Goal: Task Accomplishment & Management: Manage account settings

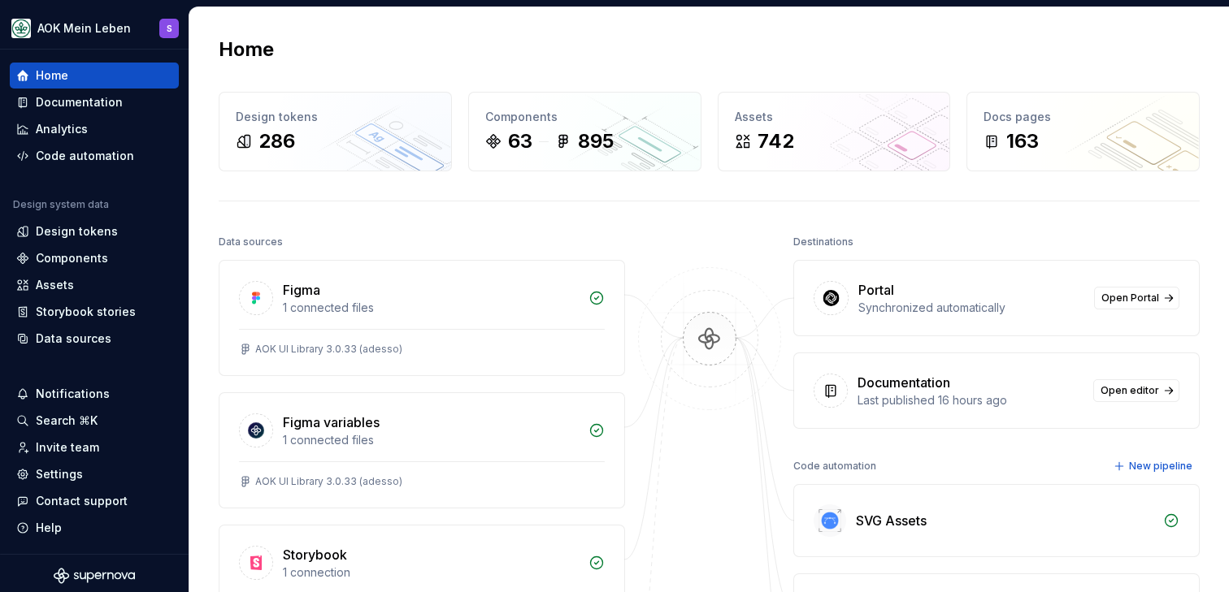
click at [310, 61] on div "Home" at bounding box center [709, 50] width 981 height 26
click at [310, 57] on div "Home" at bounding box center [709, 50] width 981 height 26
click at [313, 46] on div "Home" at bounding box center [709, 50] width 981 height 26
click at [84, 104] on div "Documentation" at bounding box center [79, 102] width 87 height 16
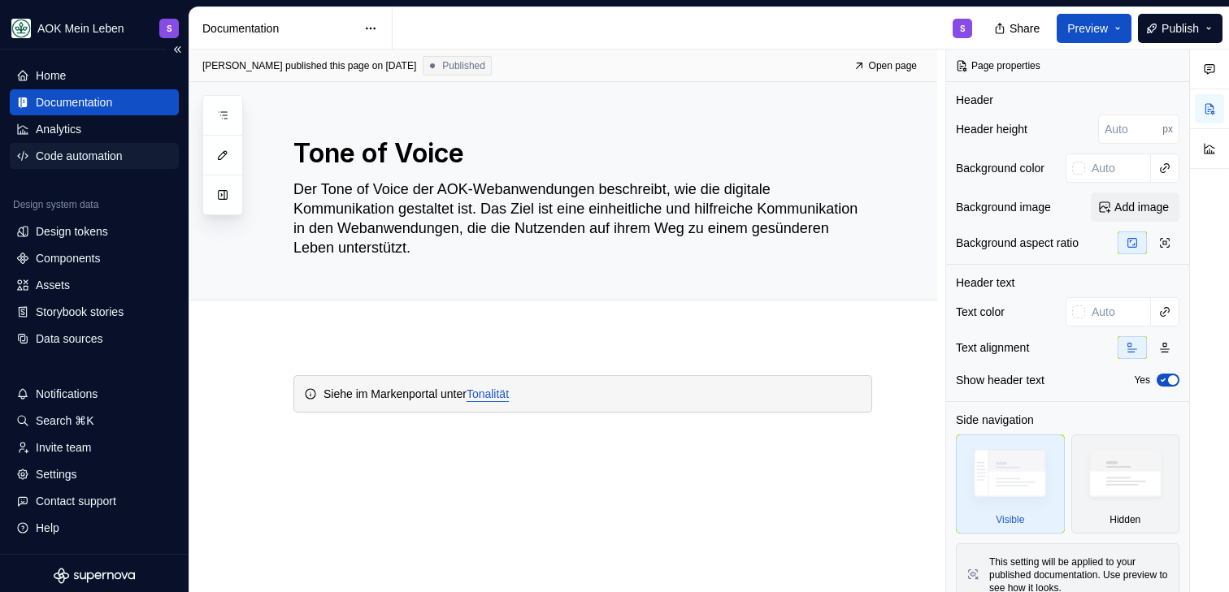
type textarea "*"
click at [59, 267] on div "Components" at bounding box center [94, 258] width 169 height 26
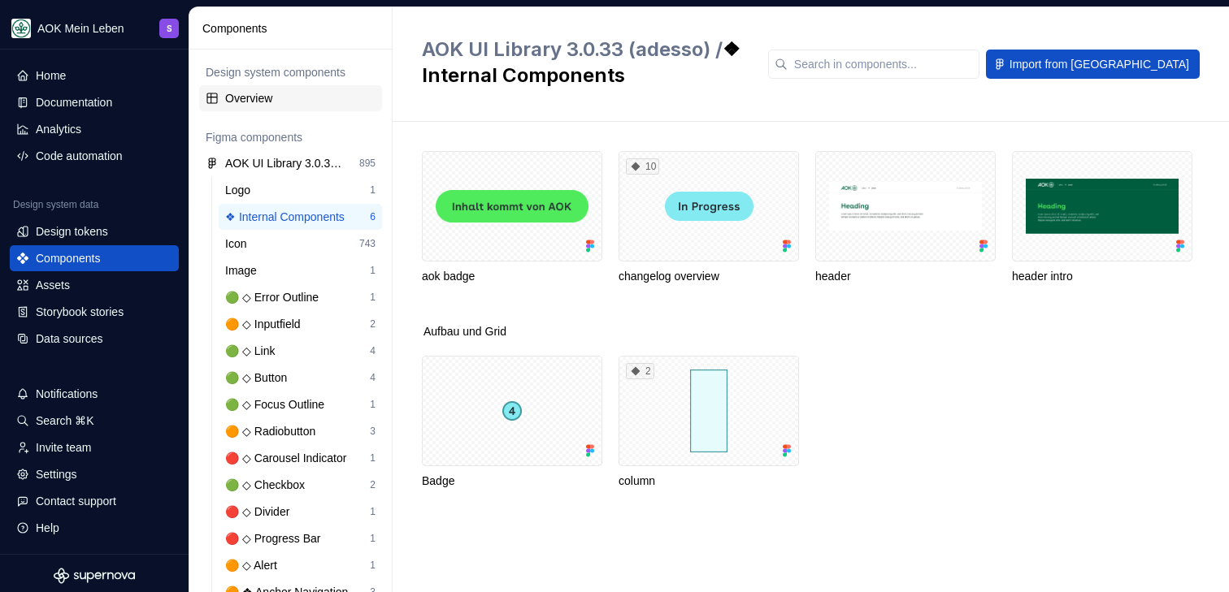
click at [300, 105] on div "Overview" at bounding box center [300, 98] width 150 height 16
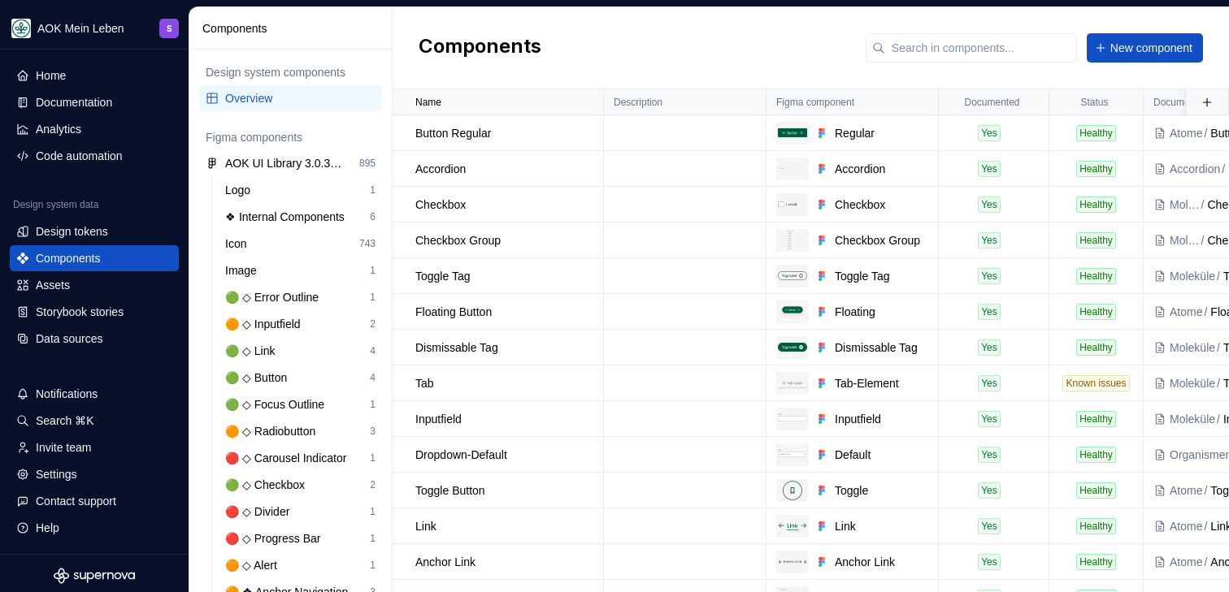
click at [639, 51] on div "Components New component" at bounding box center [810, 48] width 836 height 82
click at [631, 17] on div "Components New component" at bounding box center [810, 48] width 836 height 82
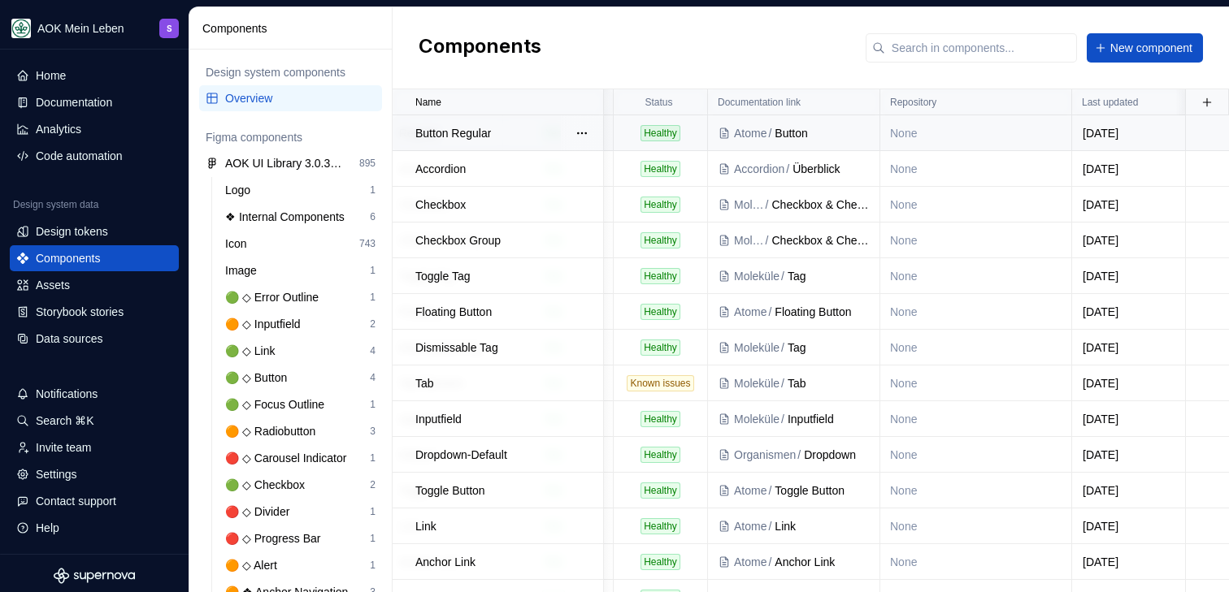
scroll to position [0, 436]
click at [1052, 103] on html "AOK Mein Leben S Home Documentation Analytics Code automation Design system dat…" at bounding box center [614, 296] width 1229 height 592
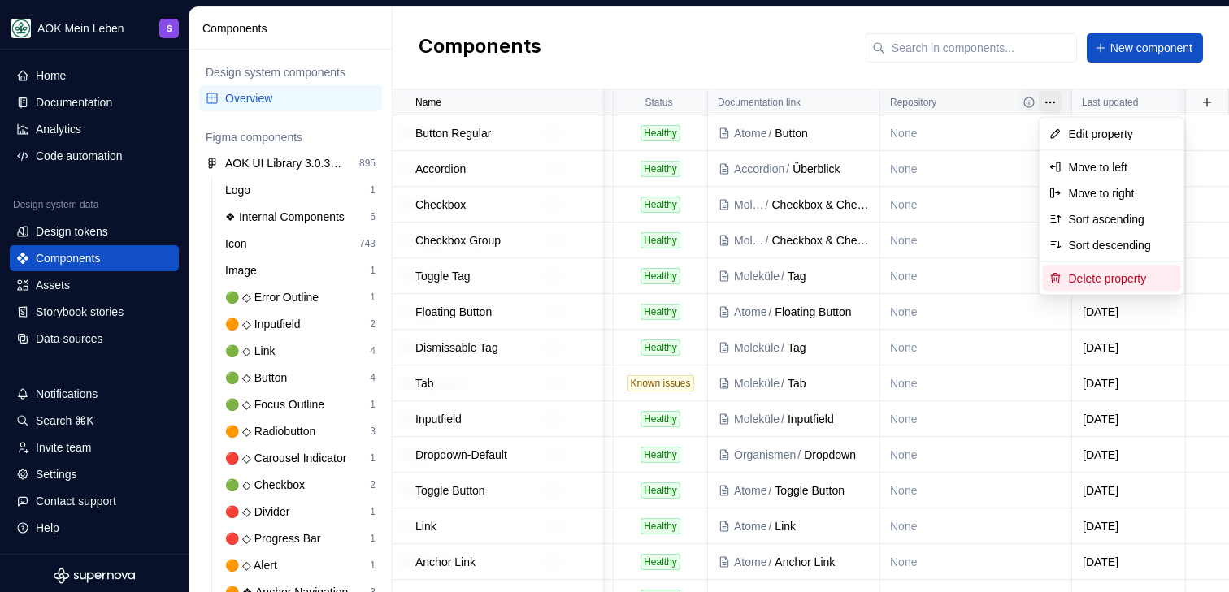
click at [1105, 280] on div "Delete property" at bounding box center [1122, 279] width 106 height 16
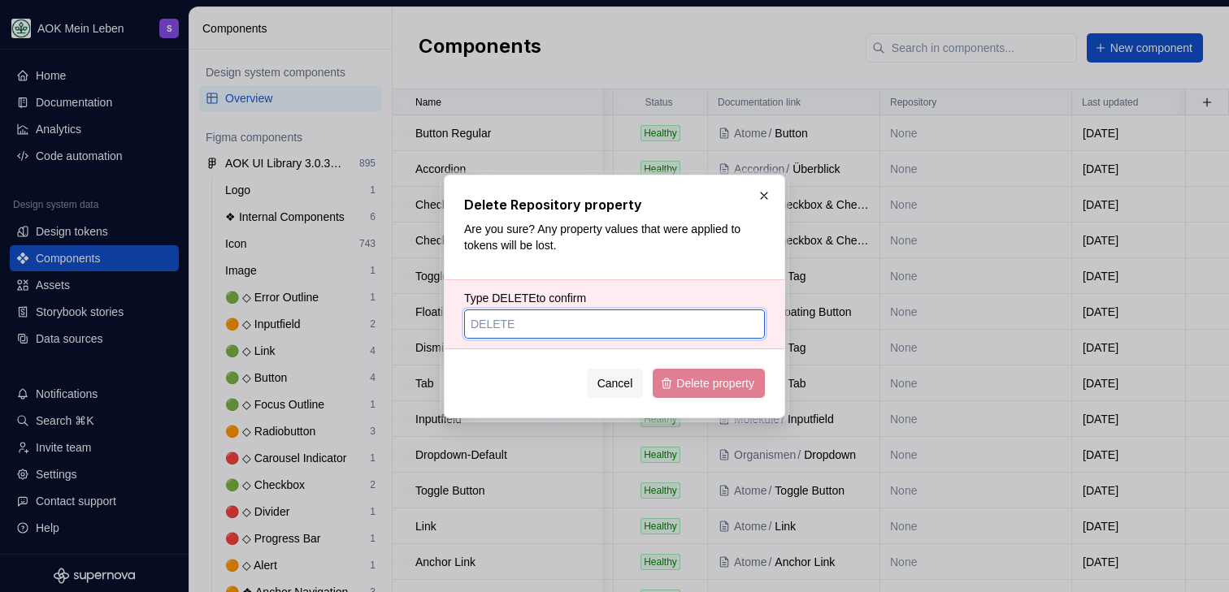
click at [575, 333] on input "Type DELETE to confirm" at bounding box center [614, 324] width 301 height 29
type input "DELETE"
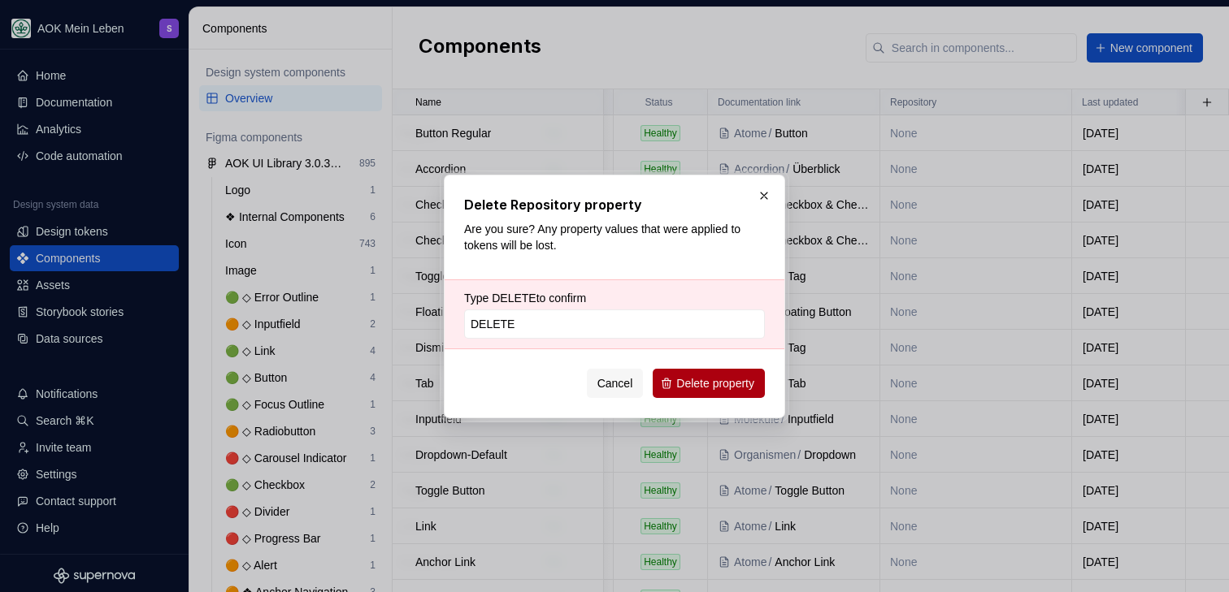
click at [699, 379] on span "Delete property" at bounding box center [715, 383] width 78 height 16
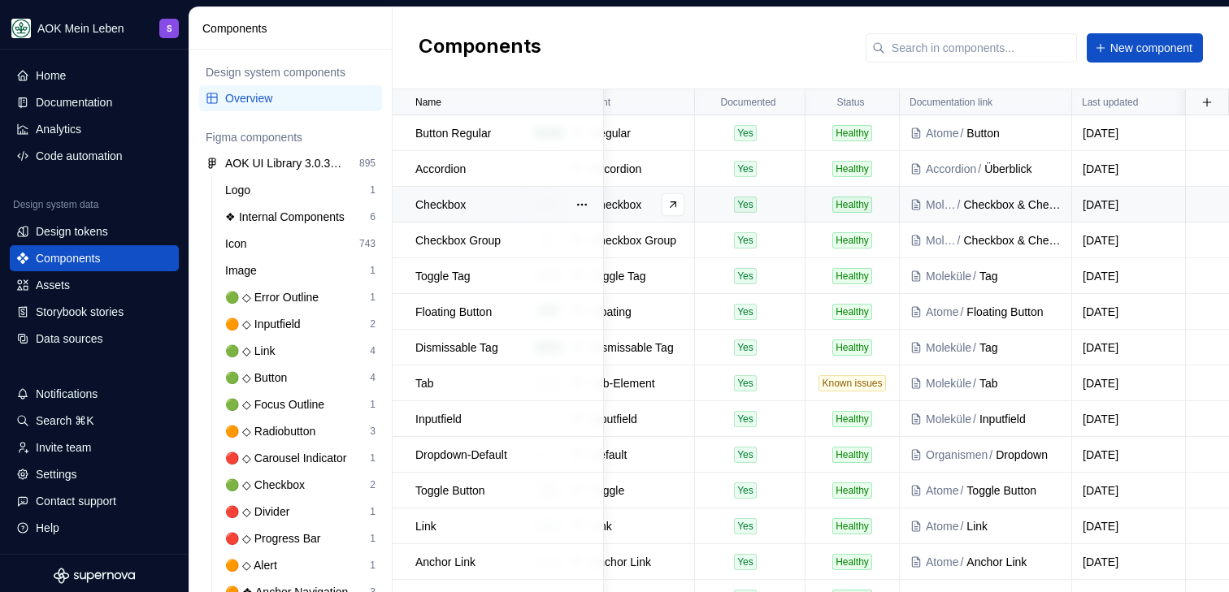
scroll to position [0, 244]
click at [1207, 104] on button "button" at bounding box center [1206, 102] width 23 height 23
click at [1134, 135] on div "New custom property" at bounding box center [1106, 134] width 107 height 16
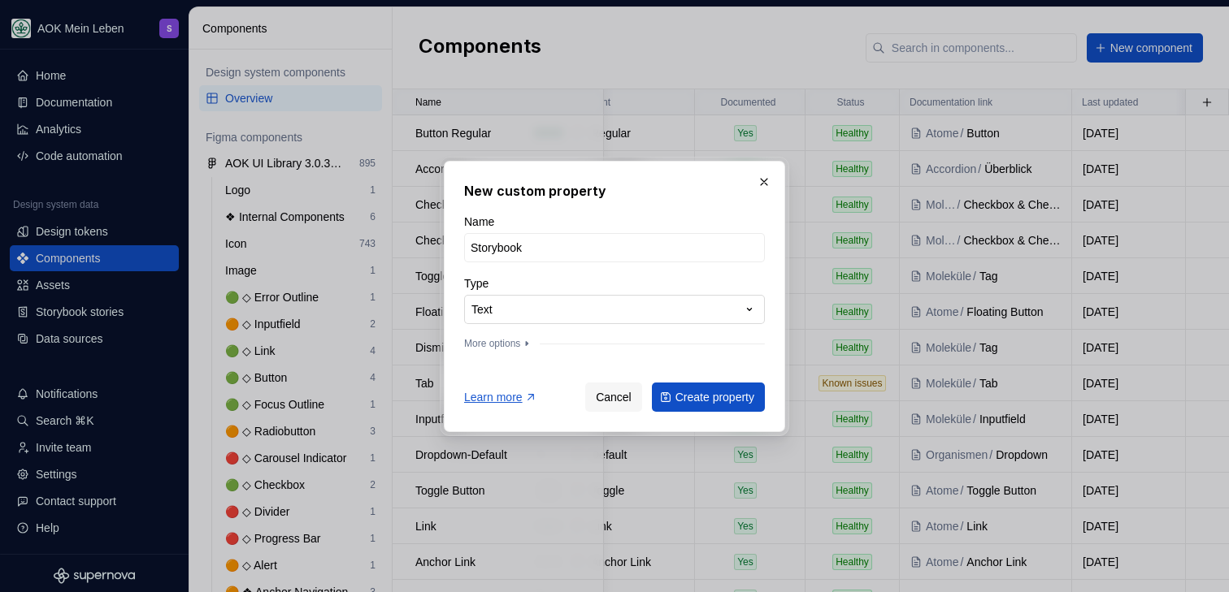
type input "Storybook"
click at [649, 302] on div "**********" at bounding box center [614, 296] width 1229 height 592
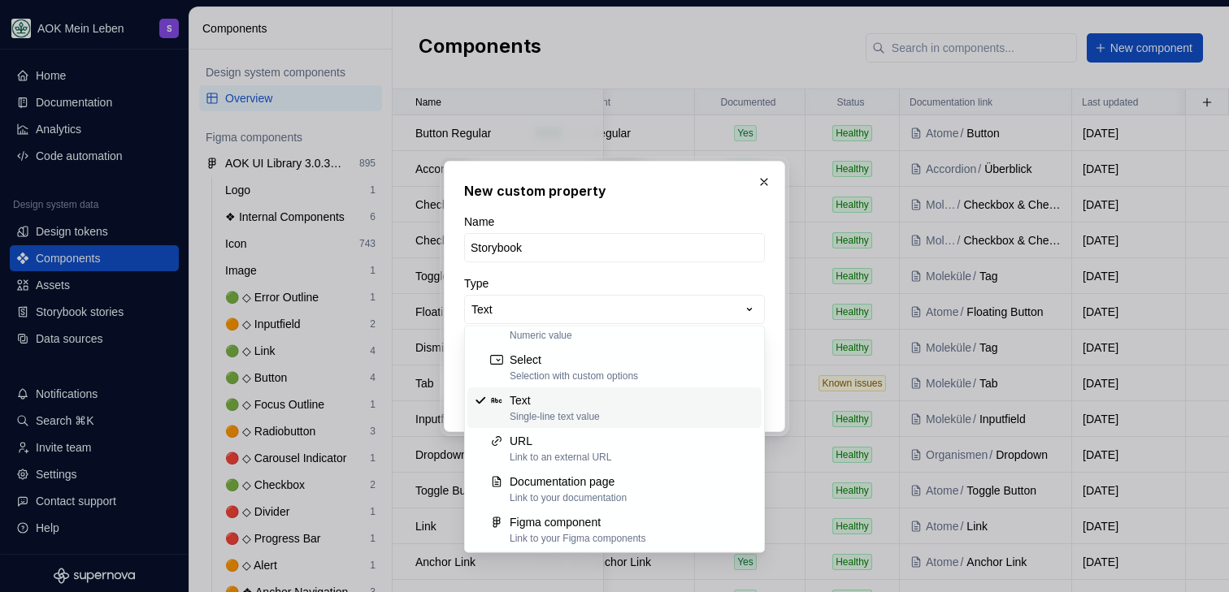
scroll to position [0, 0]
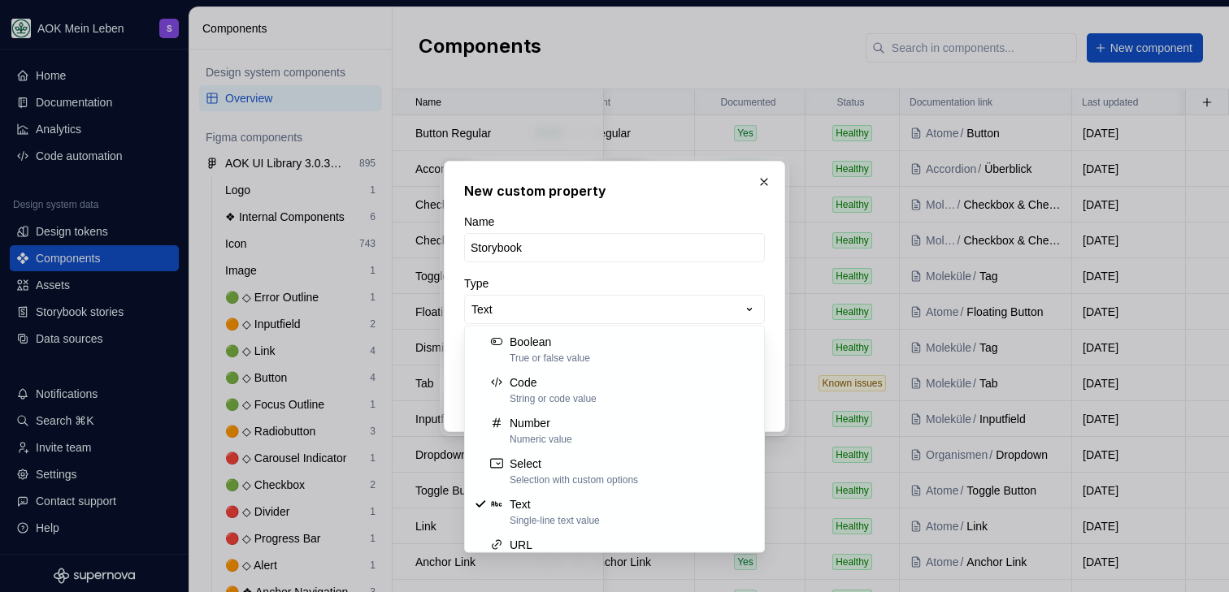
click at [692, 182] on div "**********" at bounding box center [614, 296] width 1229 height 592
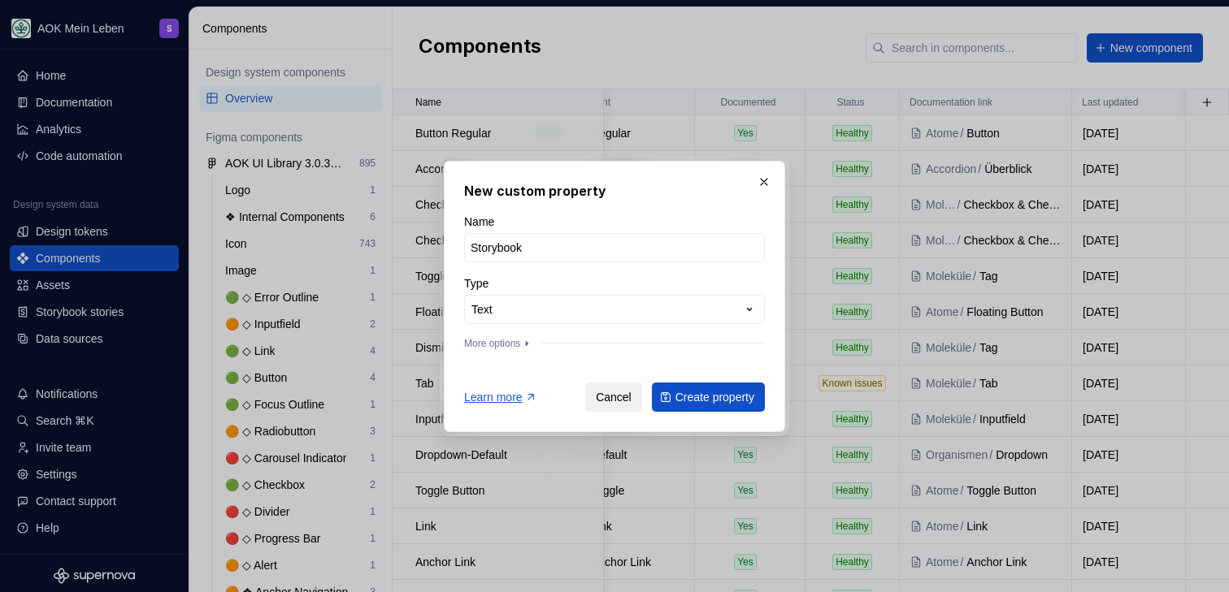
click at [597, 395] on span "Cancel" at bounding box center [614, 397] width 36 height 16
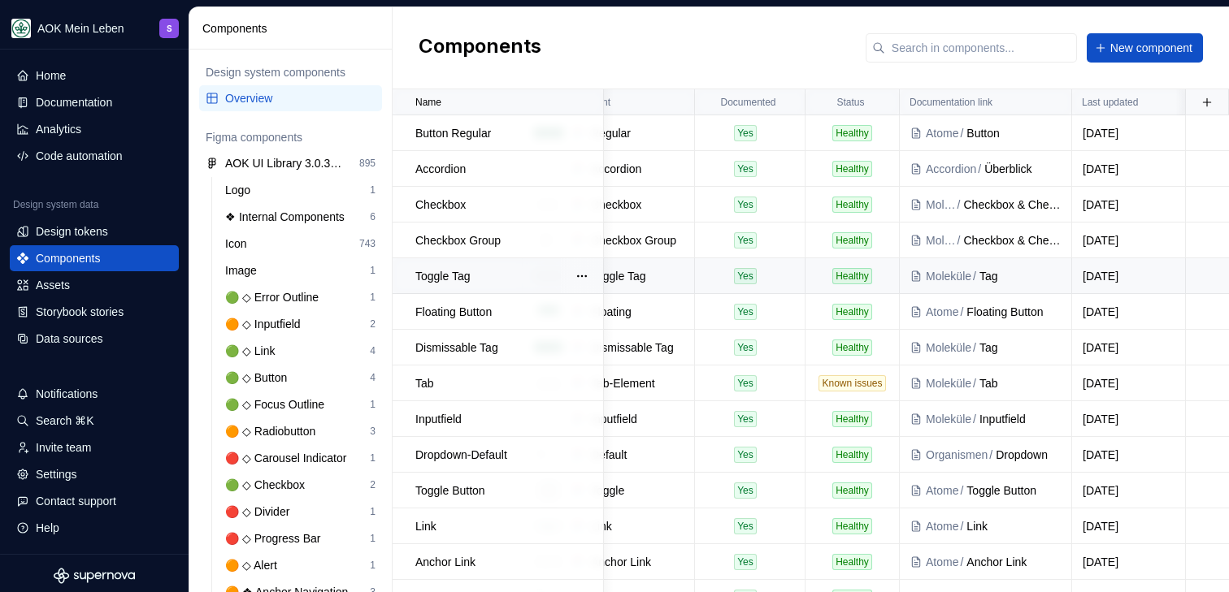
scroll to position [0, 244]
click at [878, 96] on html "AOK Mein Leben S Home Documentation Analytics Code automation Design system dat…" at bounding box center [614, 296] width 1229 height 592
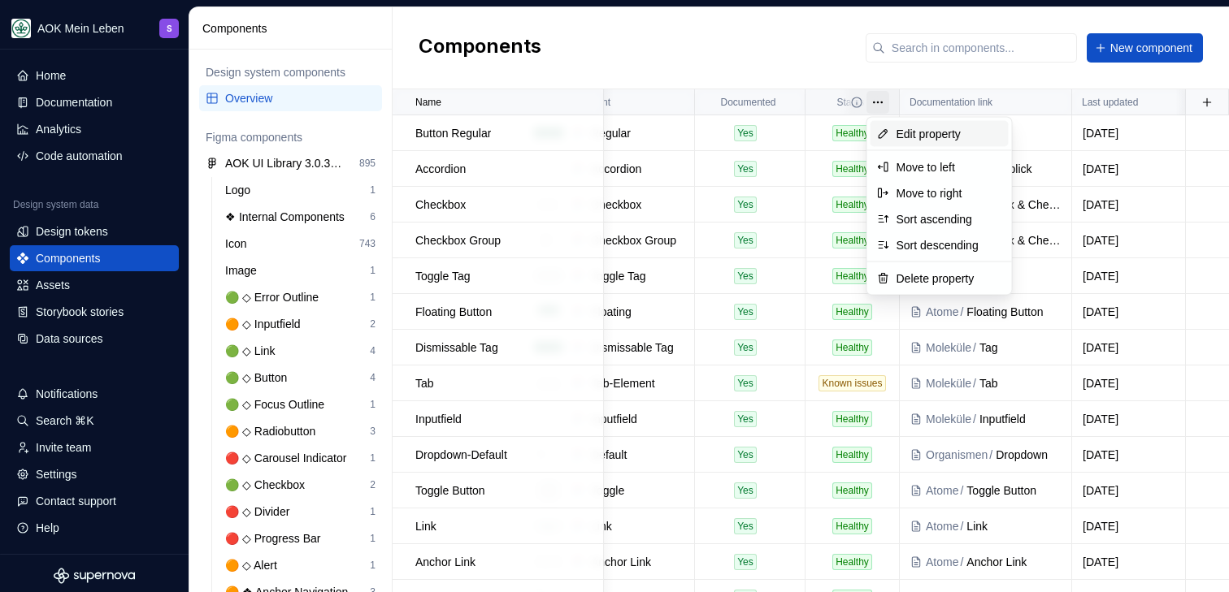
click at [926, 139] on span "Edit property" at bounding box center [949, 134] width 106 height 16
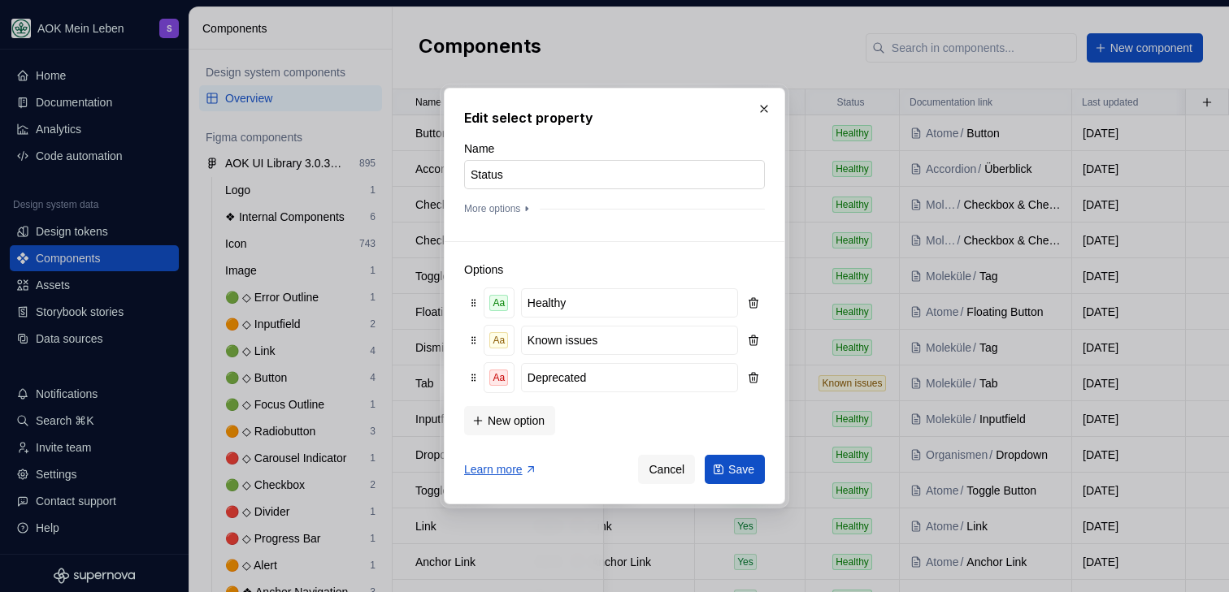
click at [473, 173] on input "Status" at bounding box center [614, 174] width 301 height 29
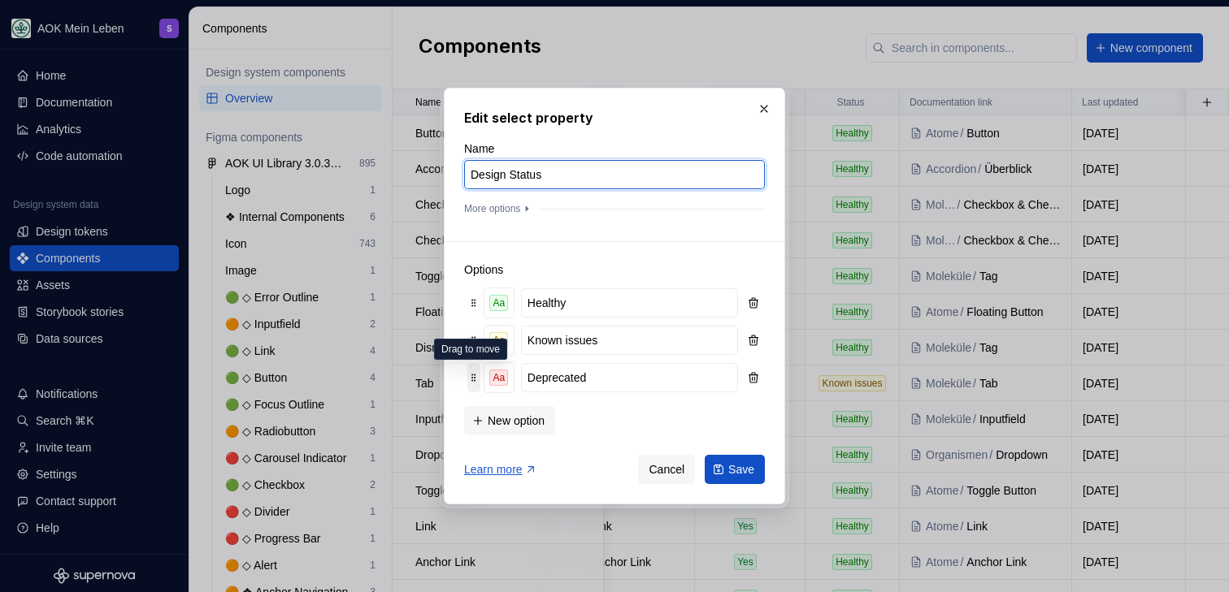
type input "Design Status"
click at [705, 455] on button "Save" at bounding box center [735, 469] width 60 height 29
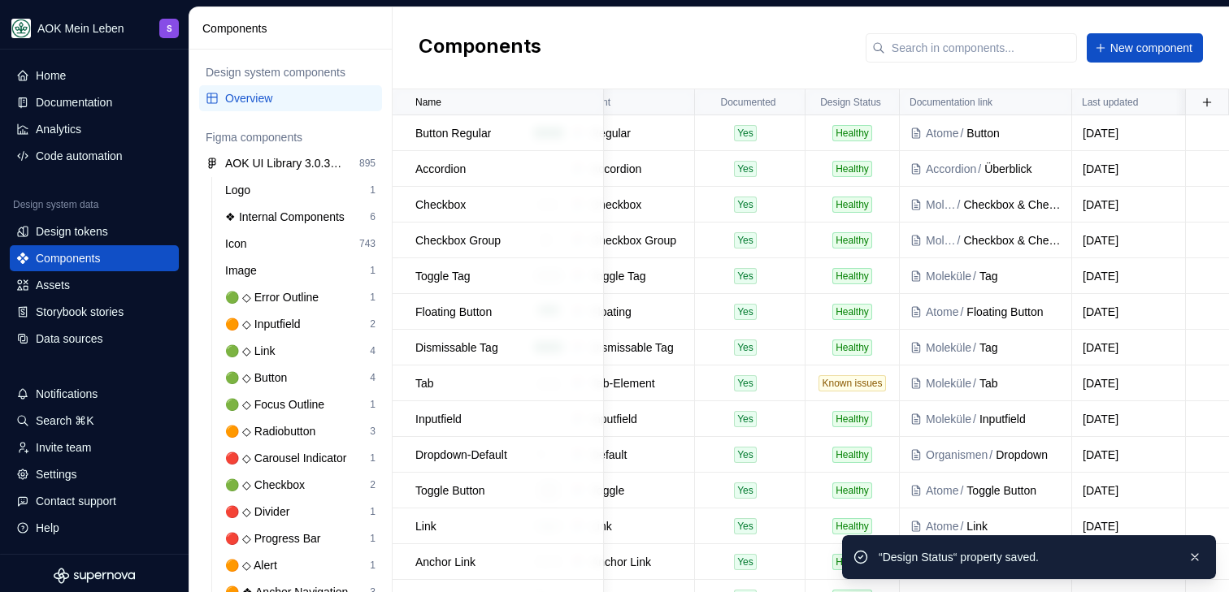
click at [697, 55] on div "Components New component" at bounding box center [810, 48] width 836 height 82
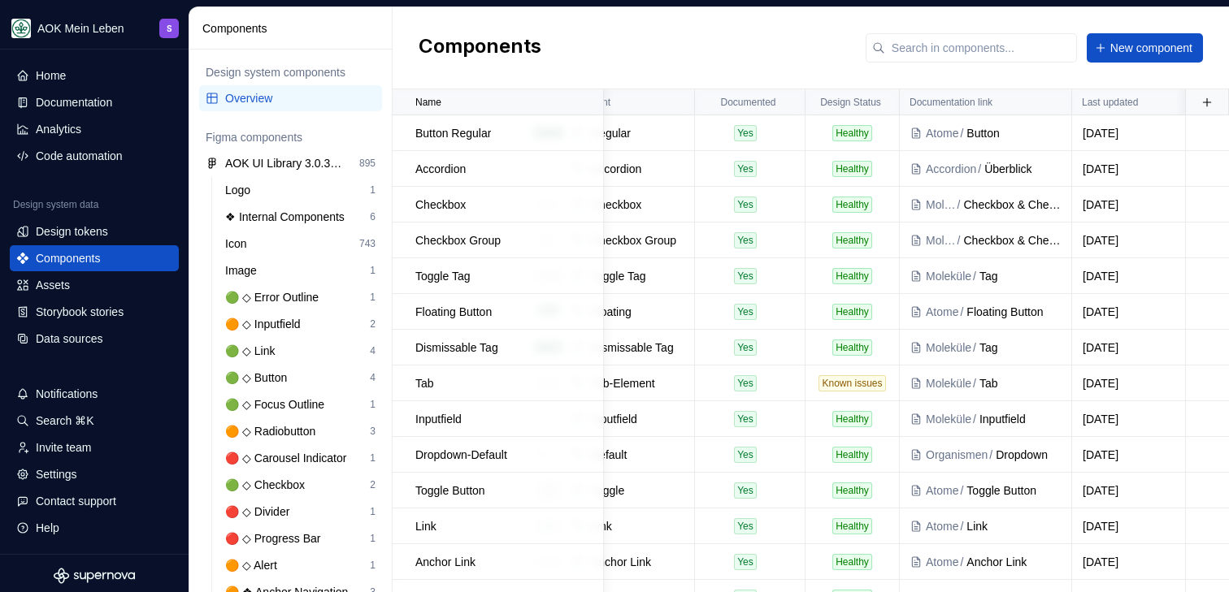
click at [663, 62] on div "Components New component" at bounding box center [810, 48] width 836 height 82
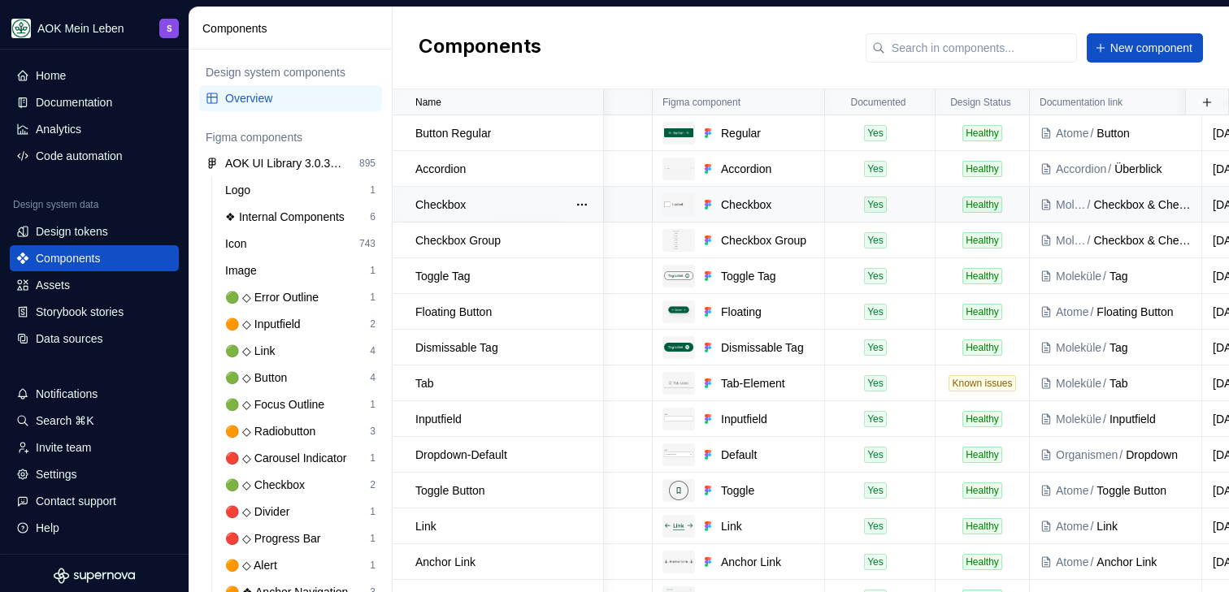
scroll to position [0, 0]
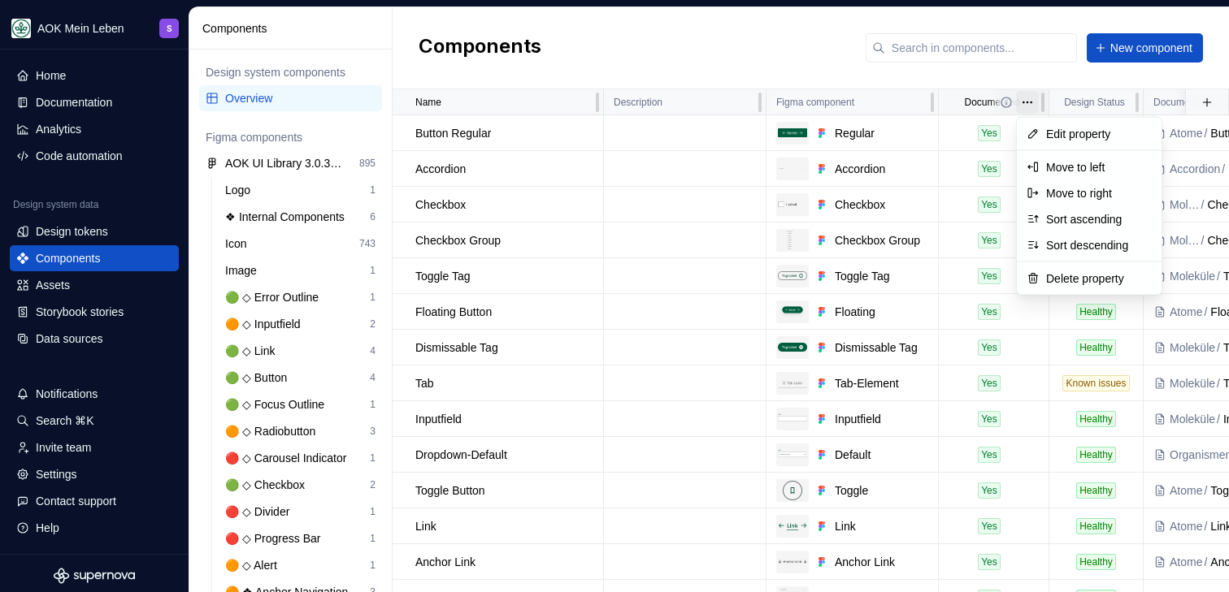
click at [1031, 104] on html "AOK Mein Leben S Home Documentation Analytics Code automation Design system dat…" at bounding box center [614, 296] width 1229 height 592
click at [1079, 281] on div "Delete property" at bounding box center [1099, 279] width 106 height 16
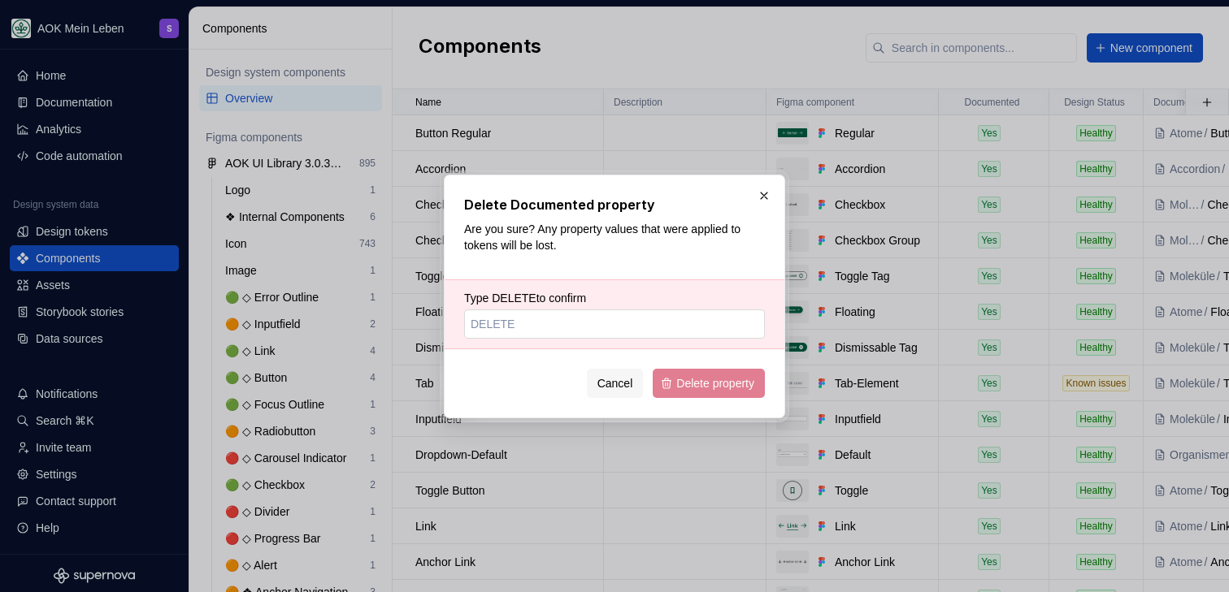
click at [598, 314] on input "Type DELETE to confirm" at bounding box center [614, 324] width 301 height 29
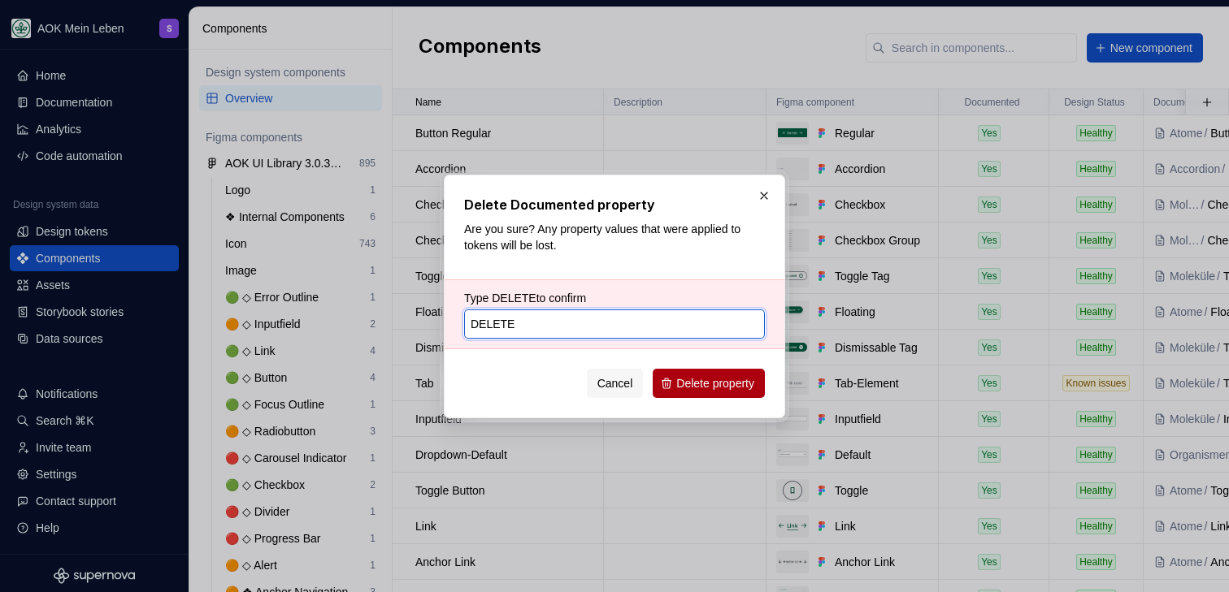
type input "DELETE"
click at [709, 388] on span "Delete property" at bounding box center [715, 383] width 78 height 16
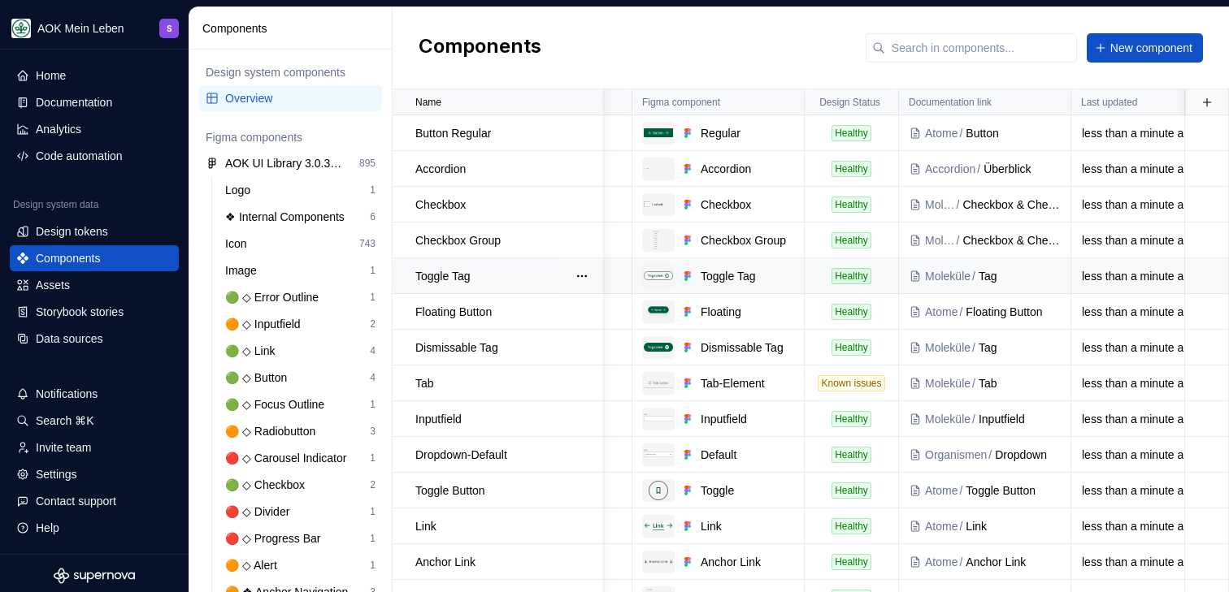
scroll to position [0, 133]
click at [1207, 102] on button "button" at bounding box center [1206, 102] width 23 height 23
click at [1117, 140] on div "New custom property" at bounding box center [1106, 134] width 107 height 16
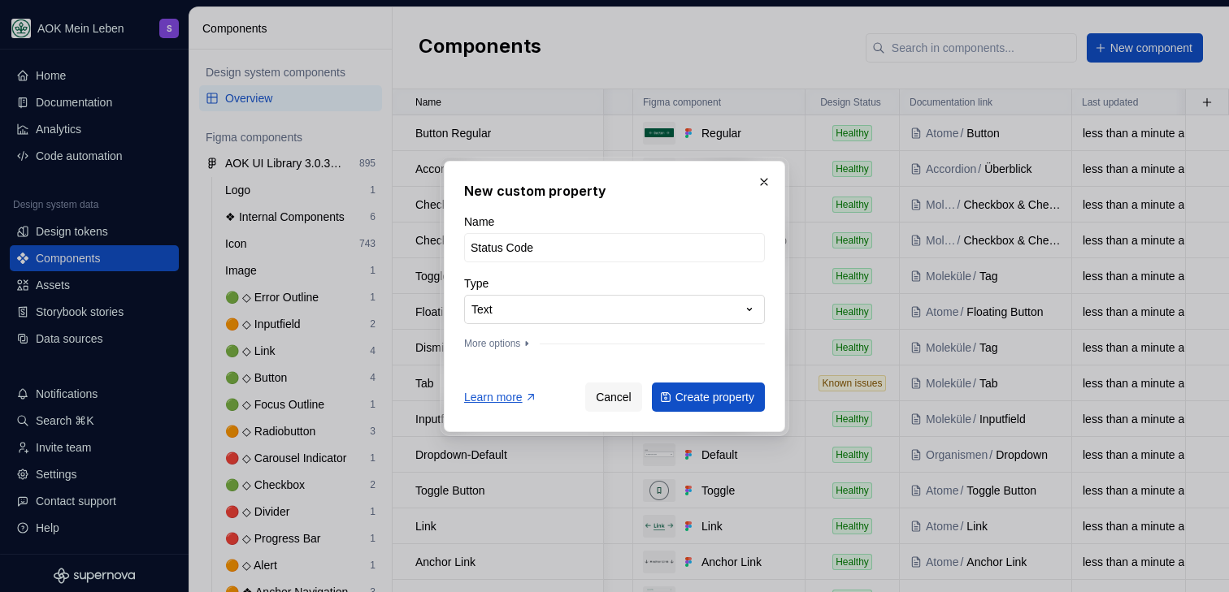
type input "Status Code"
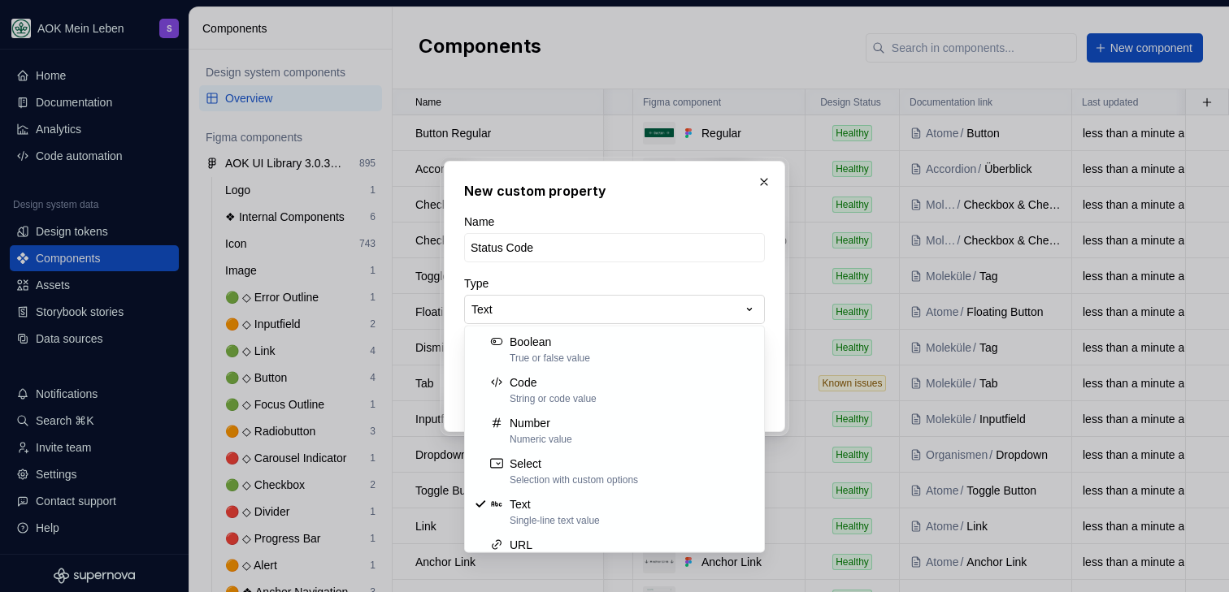
click at [614, 307] on div "**********" at bounding box center [614, 296] width 1229 height 592
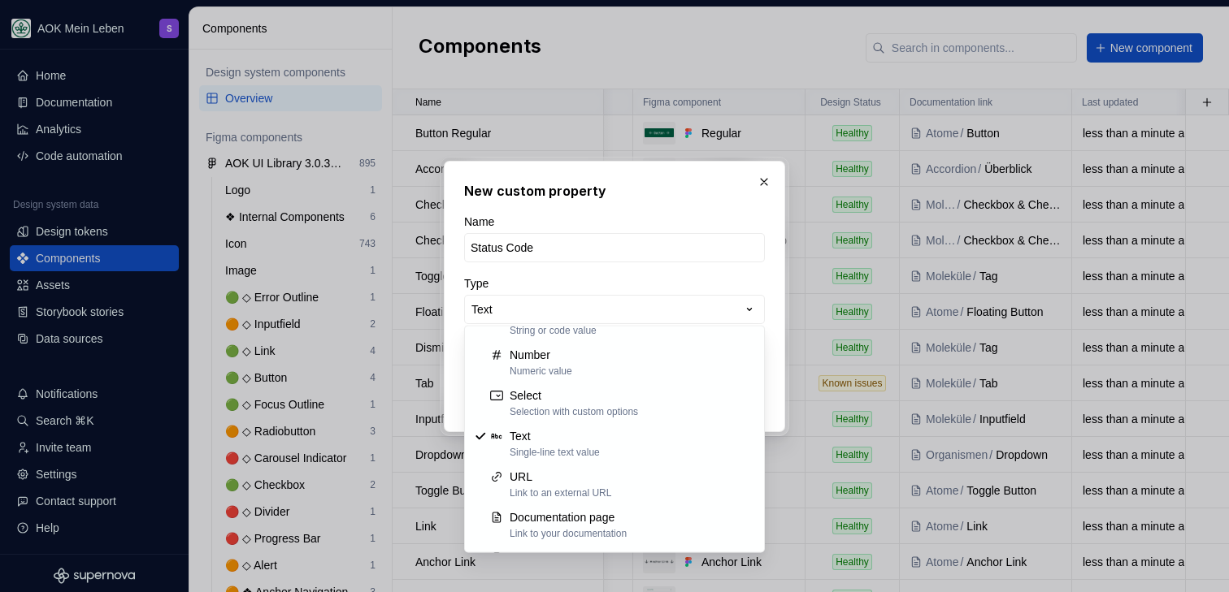
scroll to position [74, 0]
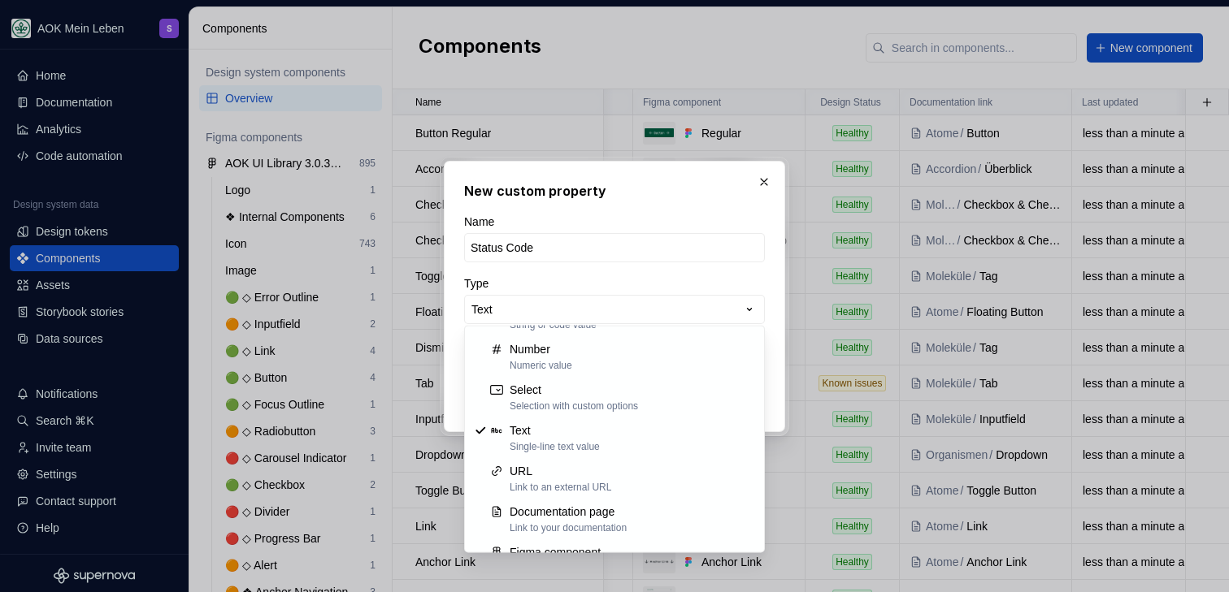
select select "******"
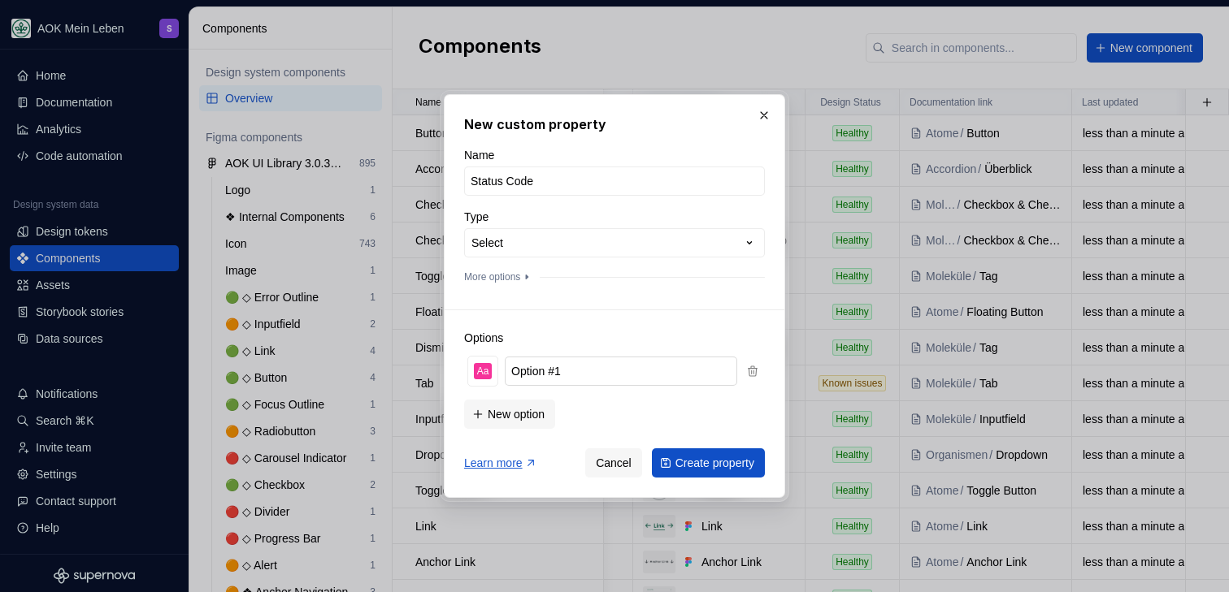
click at [583, 367] on input "Option #1" at bounding box center [621, 371] width 232 height 29
click at [476, 376] on div "Aa" at bounding box center [483, 371] width 19 height 16
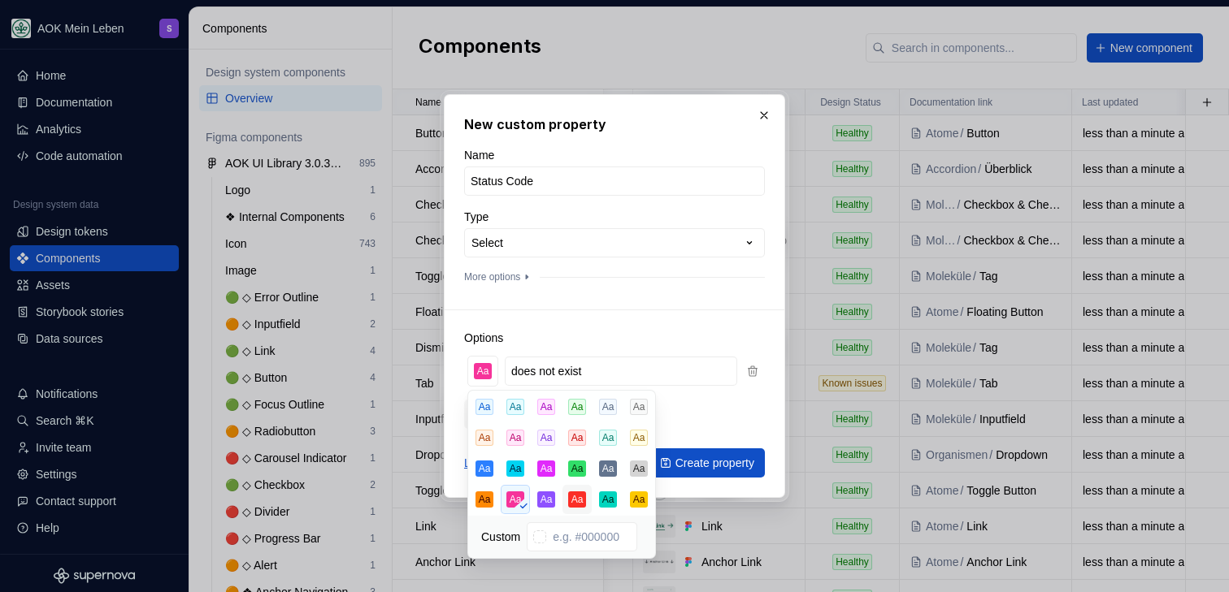
click at [573, 509] on button "Aa" at bounding box center [576, 499] width 29 height 29
click at [624, 328] on div "Options Aa does not exist New option" at bounding box center [614, 369] width 301 height 119
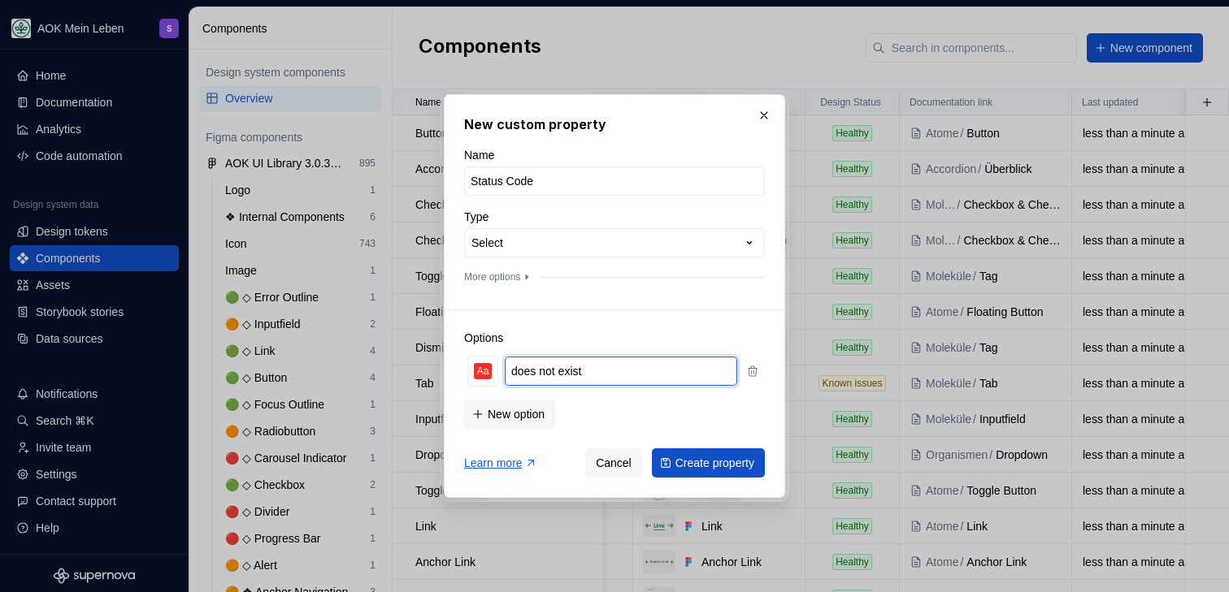
click at [525, 372] on input "does not exist" at bounding box center [621, 371] width 232 height 29
click at [515, 369] on input "does not exist" at bounding box center [621, 371] width 232 height 29
type input "Does not exist"
click at [570, 321] on div "Options Aa Does not exist New option" at bounding box center [614, 369] width 301 height 119
click at [518, 410] on span "New option" at bounding box center [516, 414] width 57 height 16
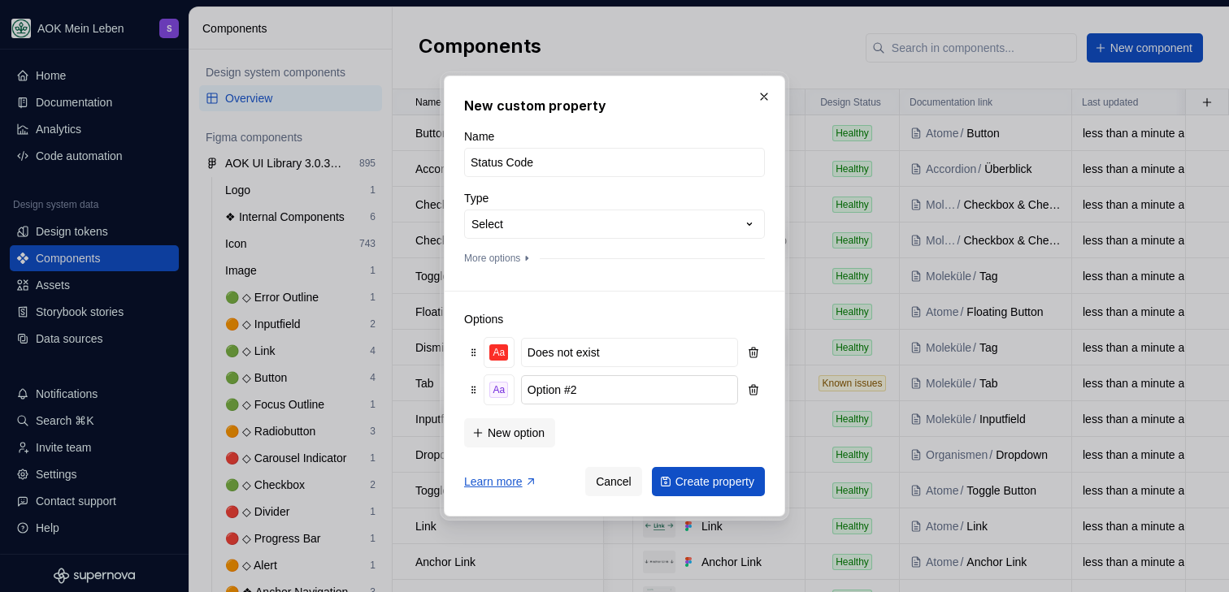
click at [592, 392] on input "Option #2" at bounding box center [629, 389] width 217 height 29
type input "Healthy"
click at [502, 390] on div "Aa" at bounding box center [498, 390] width 19 height 16
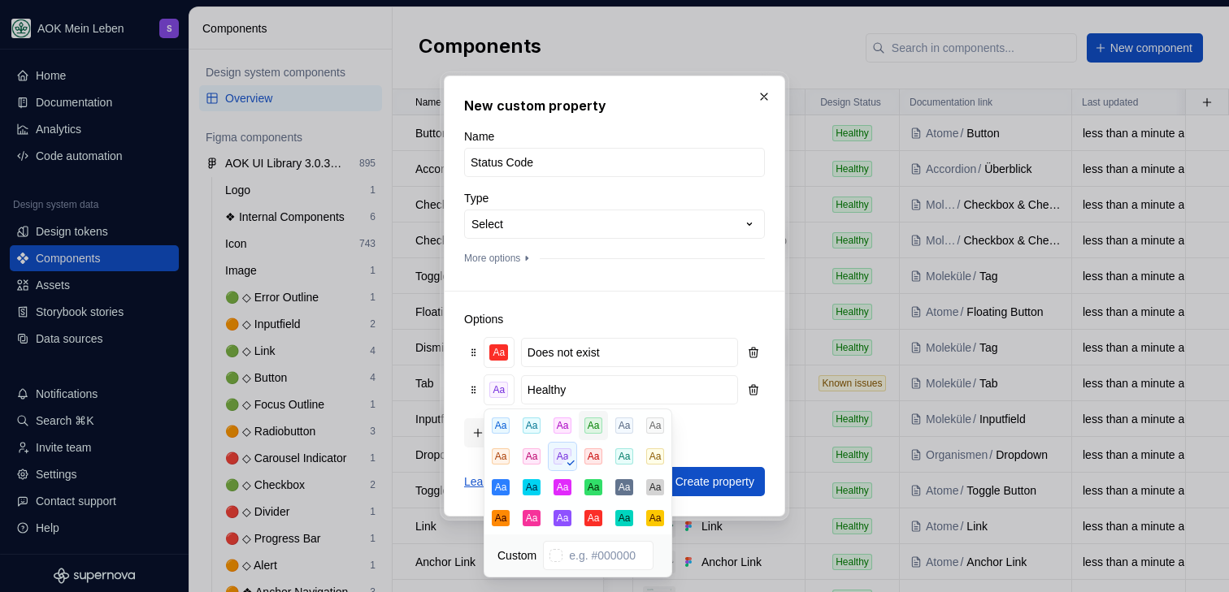
click at [592, 427] on div "Aa" at bounding box center [593, 426] width 19 height 16
click at [609, 319] on h3 "Options" at bounding box center [614, 319] width 301 height 16
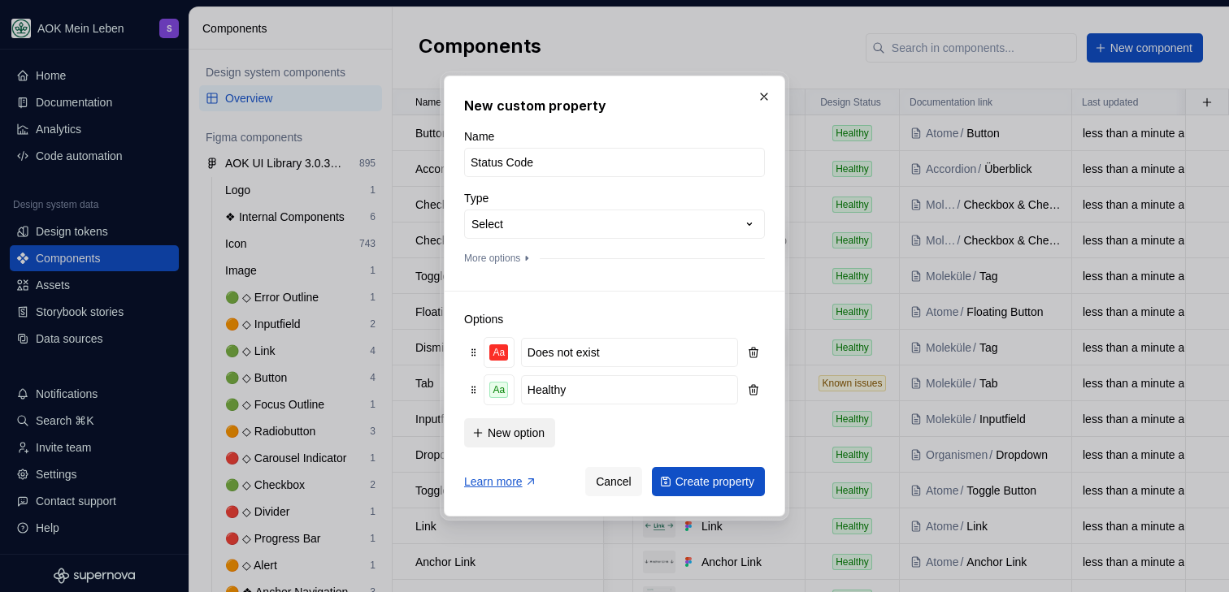
click at [523, 436] on span "New option" at bounding box center [516, 433] width 57 height 16
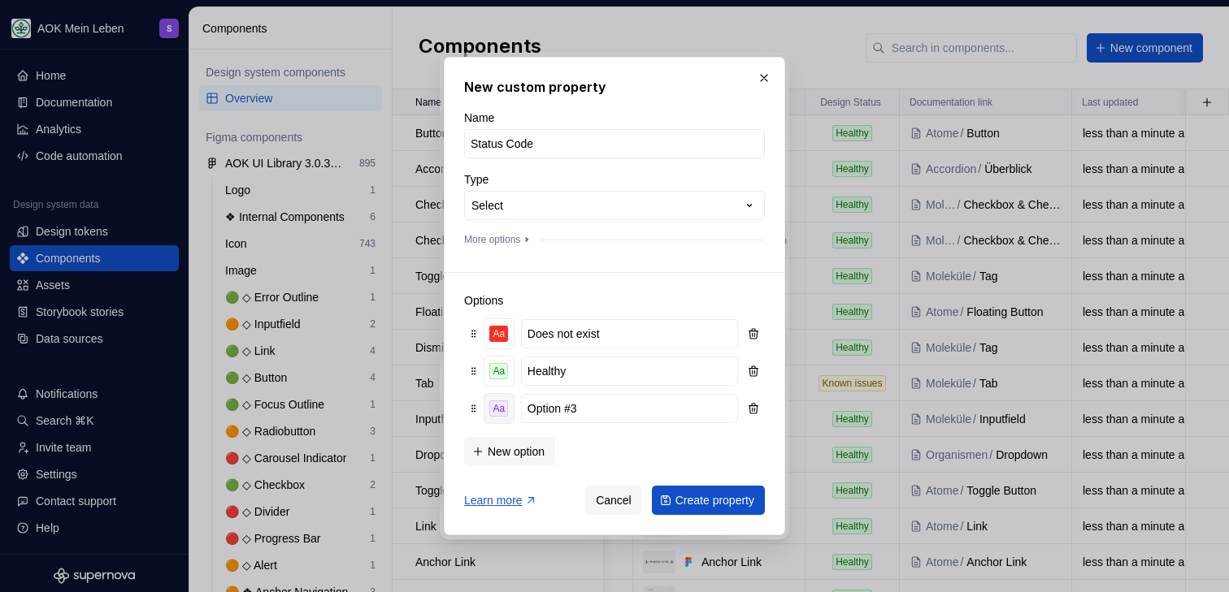
click at [492, 411] on div "Aa" at bounding box center [498, 409] width 19 height 16
click at [501, 410] on div "Aa" at bounding box center [498, 409] width 19 height 16
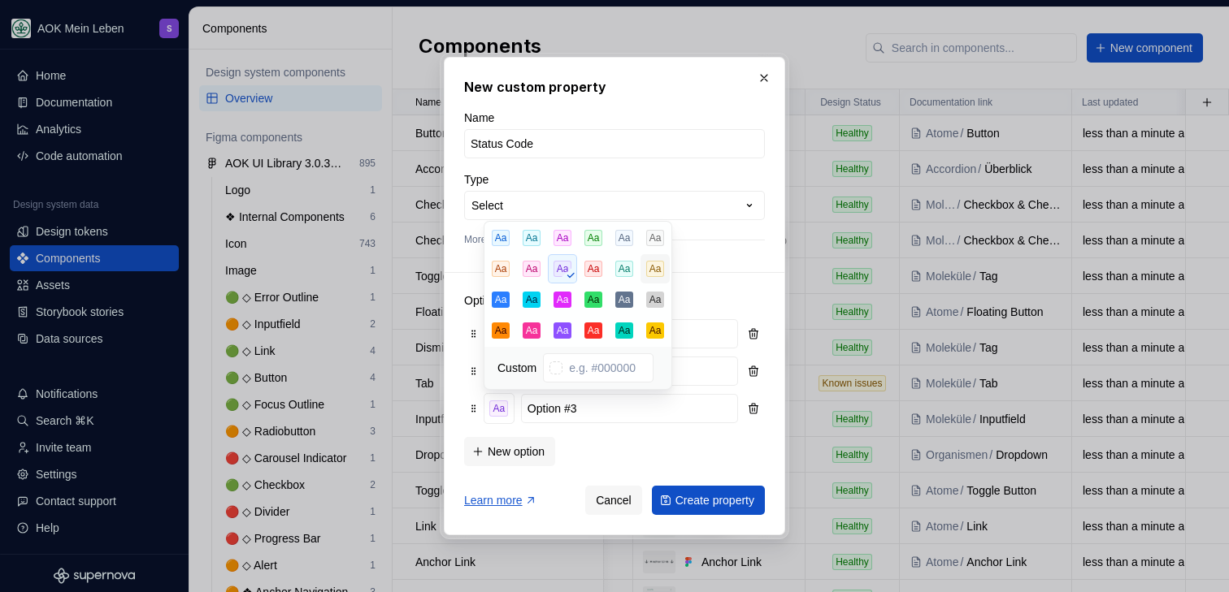
click at [667, 268] on button "Aa" at bounding box center [654, 268] width 29 height 29
click at [570, 413] on input "Option #3" at bounding box center [629, 408] width 217 height 29
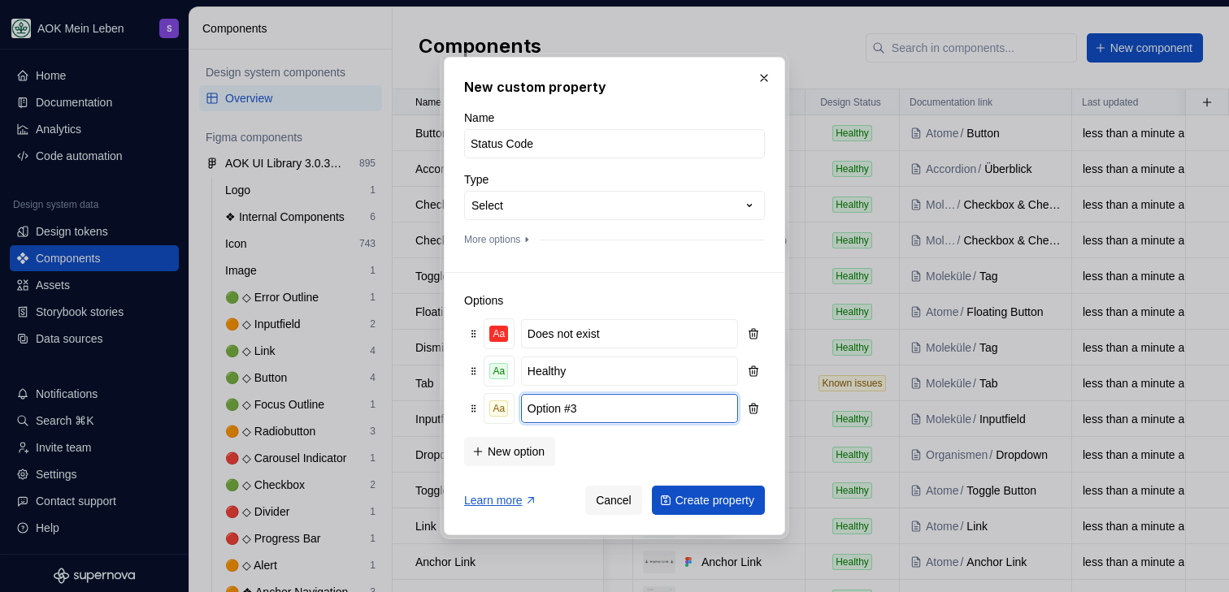
click at [570, 413] on input "Option #3" at bounding box center [629, 408] width 217 height 29
type input "J"
type input "Known Issues"
click at [523, 458] on span "New option" at bounding box center [516, 452] width 57 height 16
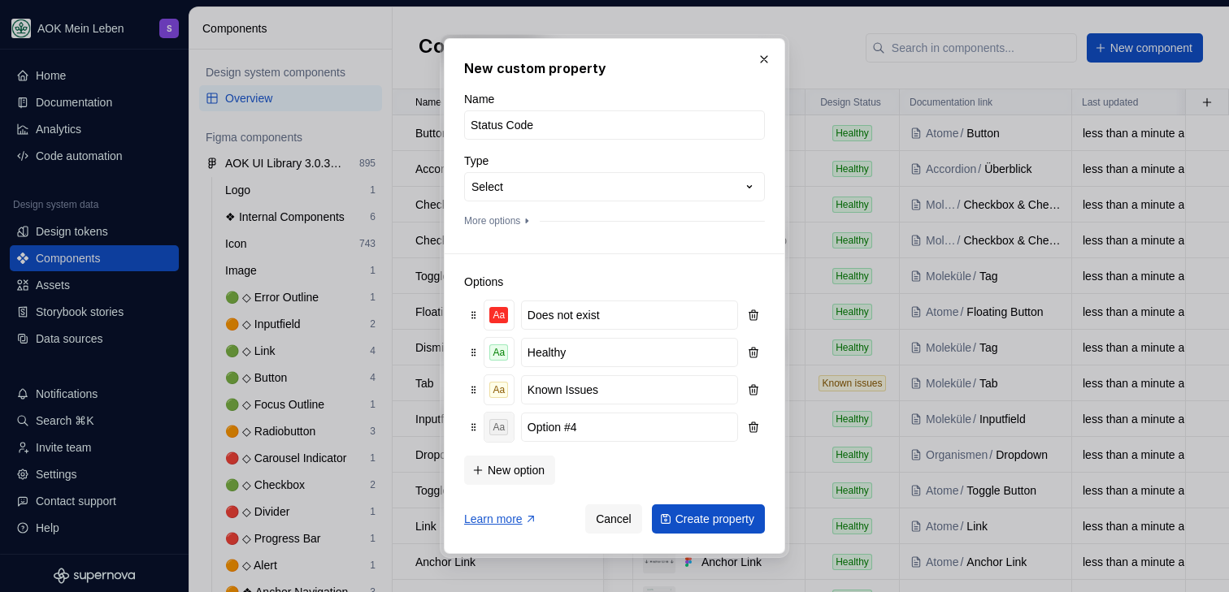
click at [501, 423] on div "Aa" at bounding box center [498, 427] width 19 height 16
click at [555, 421] on input "Option #4" at bounding box center [629, 427] width 217 height 29
click at [491, 431] on div "Aa" at bounding box center [498, 427] width 19 height 16
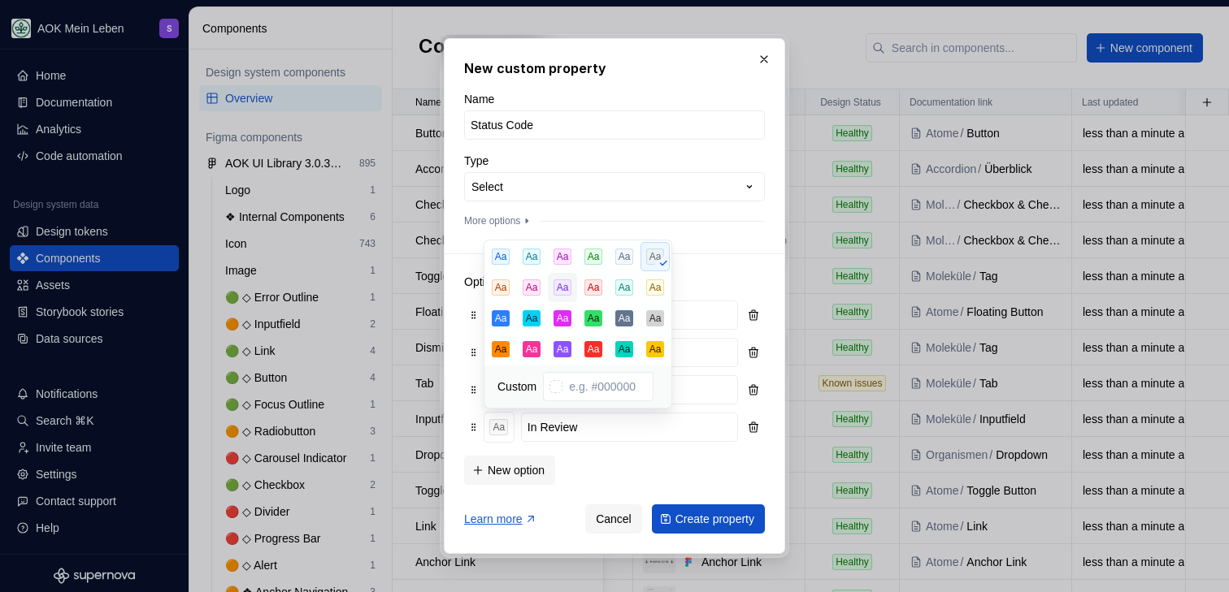
click at [562, 293] on div "Aa" at bounding box center [562, 288] width 19 height 16
click at [588, 461] on div "New option" at bounding box center [614, 469] width 301 height 33
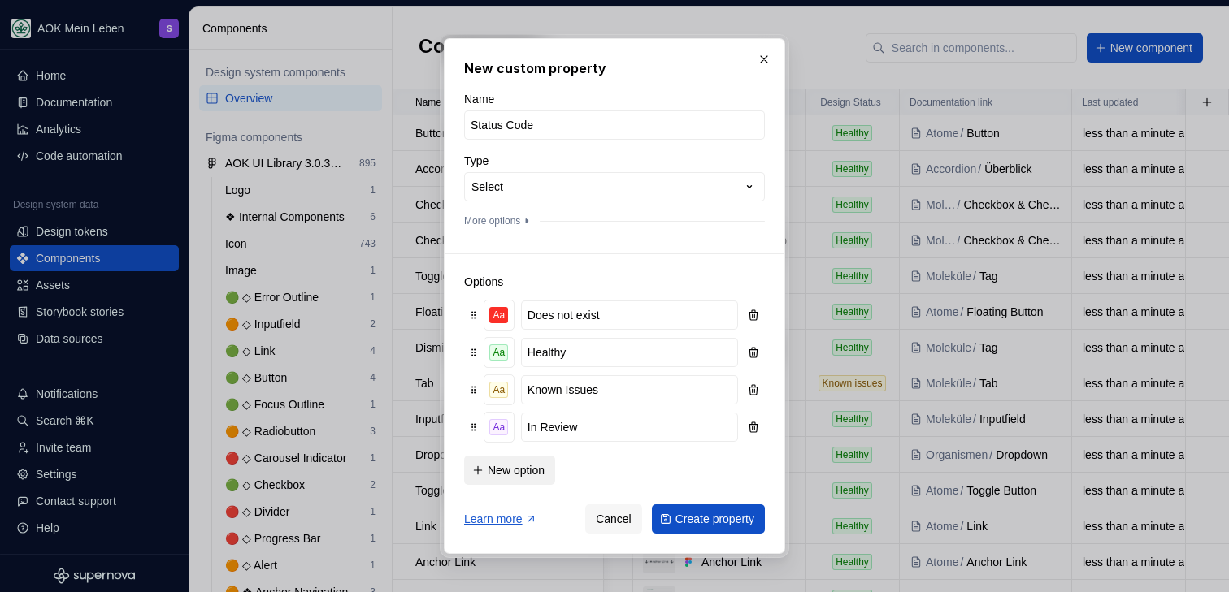
click at [529, 471] on span "New option" at bounding box center [516, 470] width 57 height 16
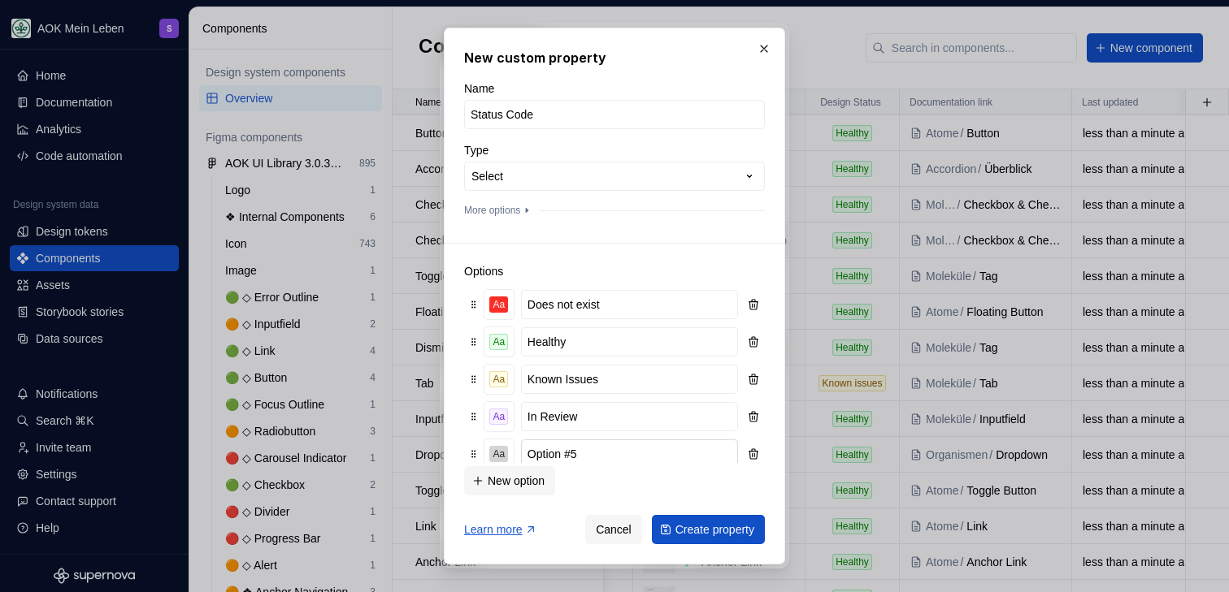
click at [580, 461] on input "Option #5" at bounding box center [629, 454] width 217 height 29
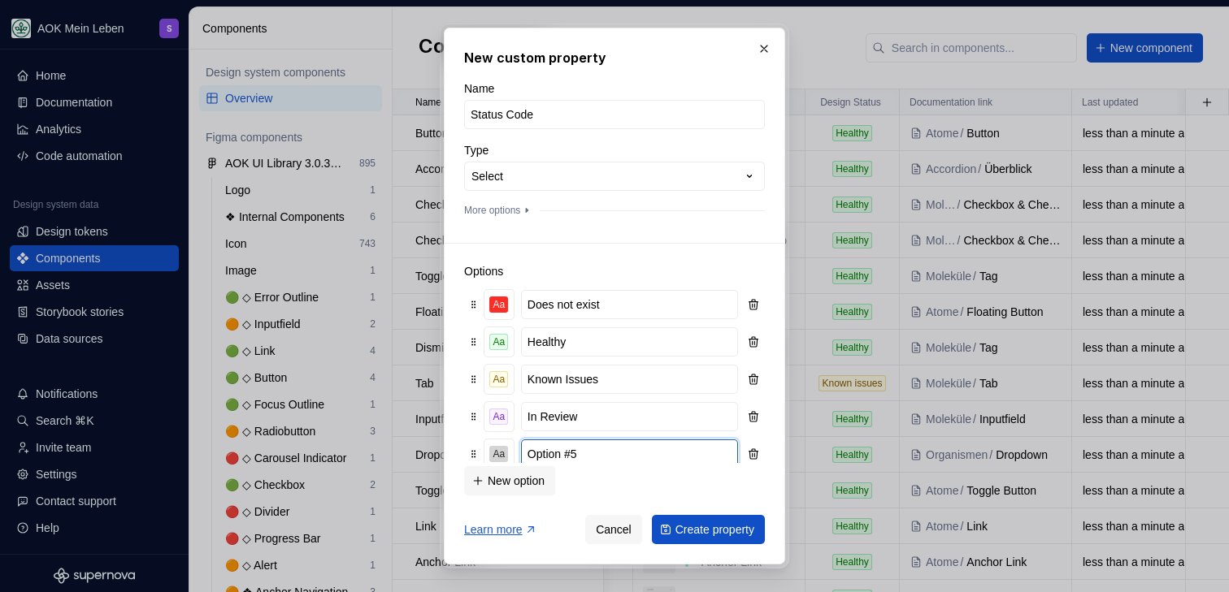
click at [580, 461] on input "Option #5" at bounding box center [629, 454] width 217 height 29
click at [597, 425] on input "In Review" at bounding box center [629, 416] width 217 height 29
type input "In Review"
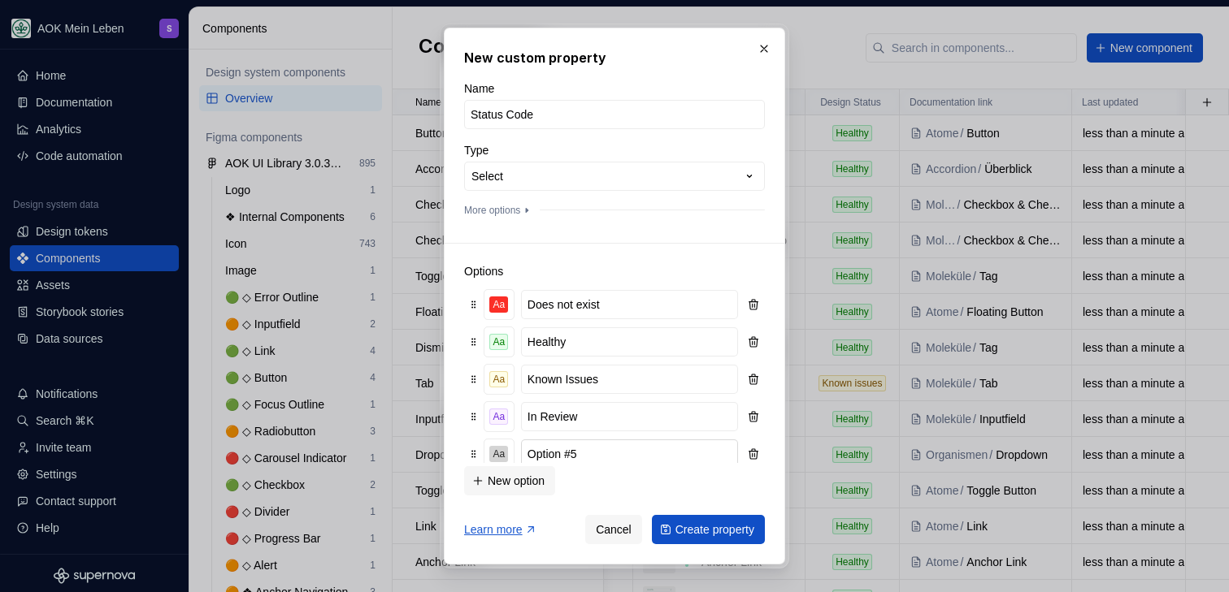
click at [574, 459] on input "Option #5" at bounding box center [629, 454] width 217 height 29
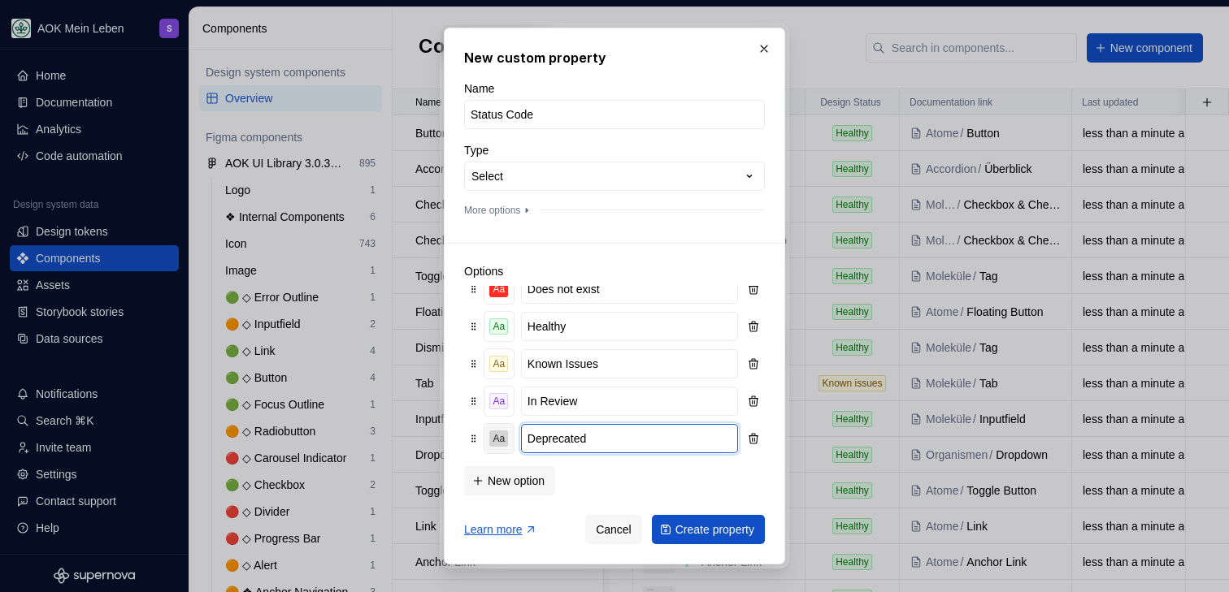
type input "Deprecated"
click at [510, 443] on button "Aa" at bounding box center [498, 438] width 29 height 29
click at [488, 436] on button "Aa" at bounding box center [498, 438] width 29 height 29
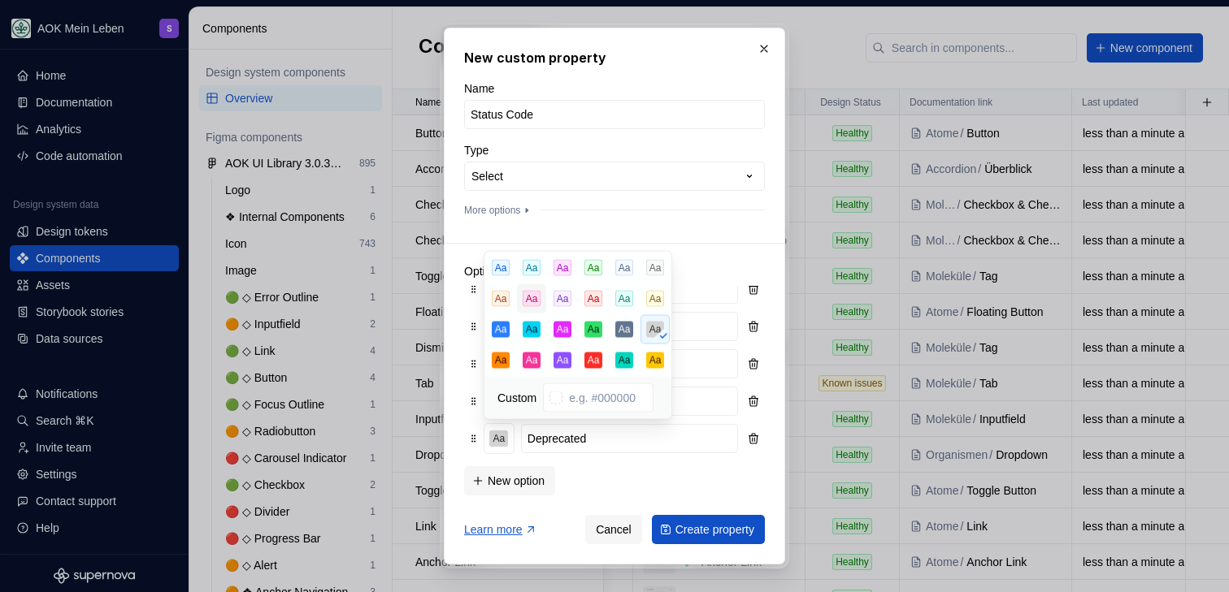
click at [529, 299] on div "Aa" at bounding box center [532, 299] width 19 height 16
click at [601, 298] on div "Aa" at bounding box center [593, 299] width 19 height 16
click at [666, 460] on div "Aa Does not exist Aa Healthy Aa Known Issues Aa In Review Aa Deprecated" at bounding box center [614, 375] width 301 height 178
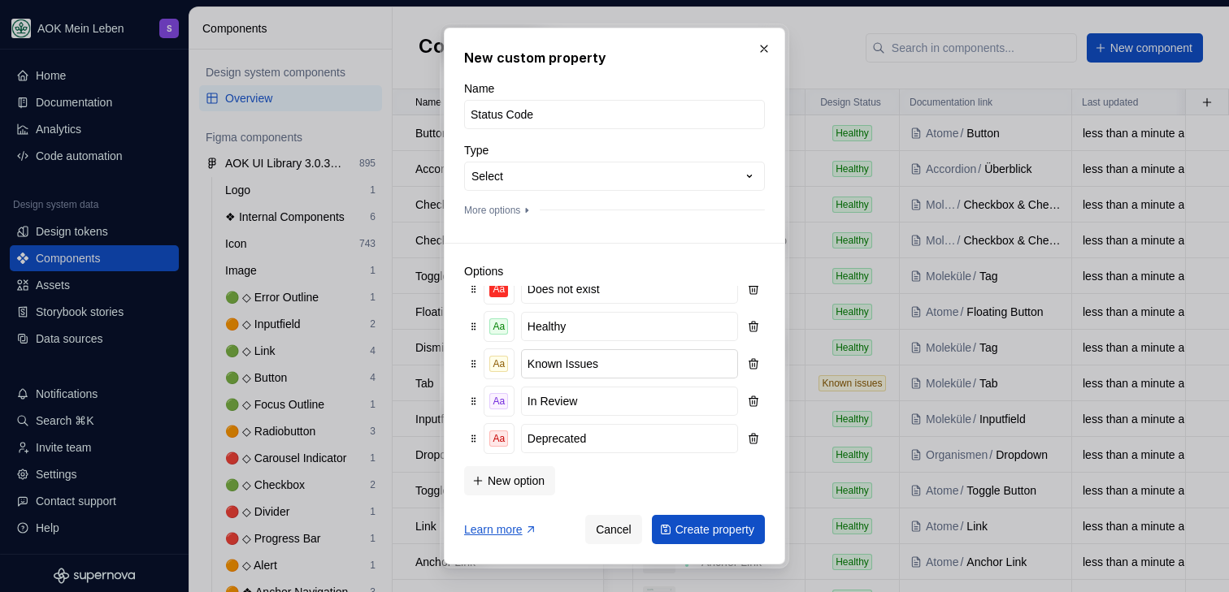
scroll to position [0, 0]
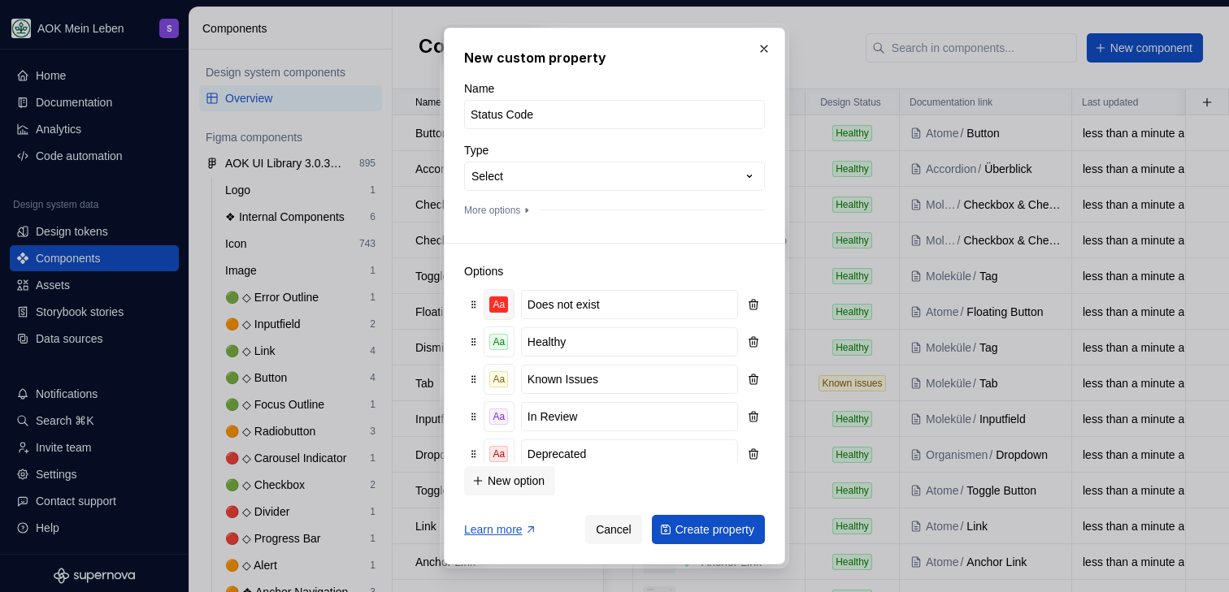
click at [502, 308] on div "Aa" at bounding box center [498, 305] width 19 height 16
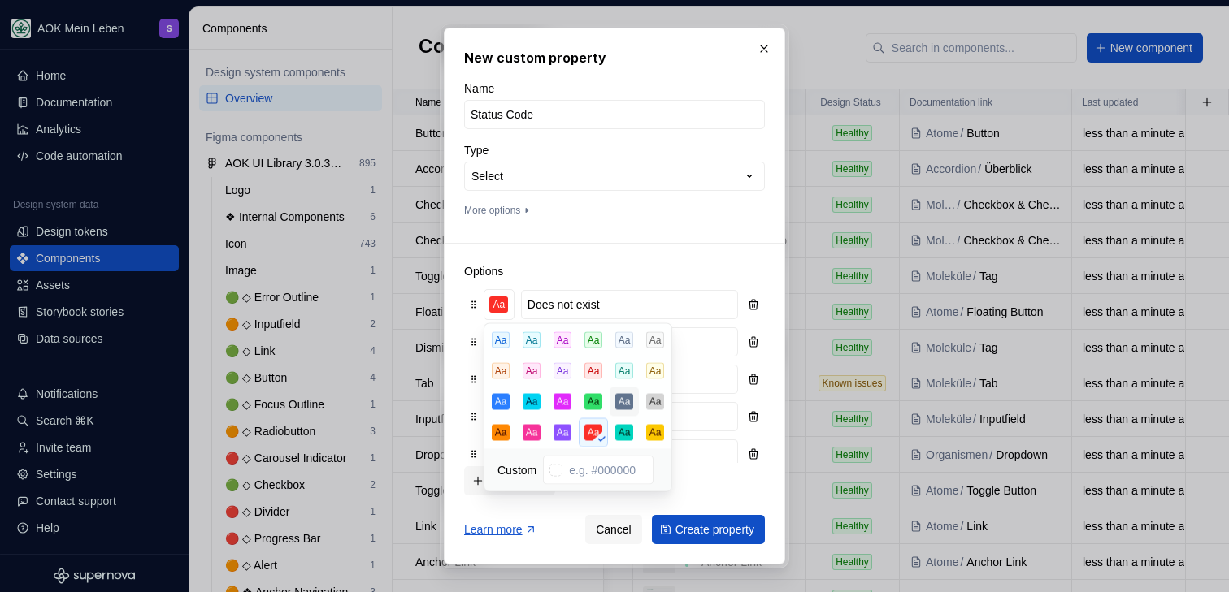
click at [622, 403] on div "Aa" at bounding box center [624, 402] width 19 height 16
click at [657, 246] on div "Options Aa Does not exist Aa Healthy Aa Known Issues Aa In Review Aa Deprecated…" at bounding box center [614, 370] width 301 height 254
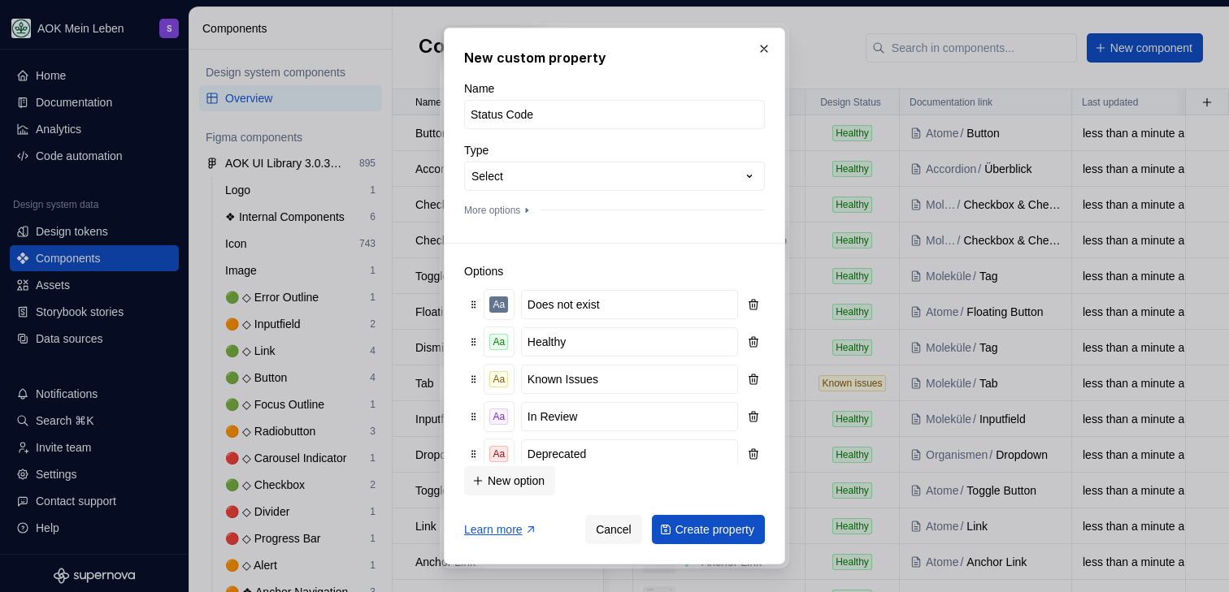
scroll to position [15, 0]
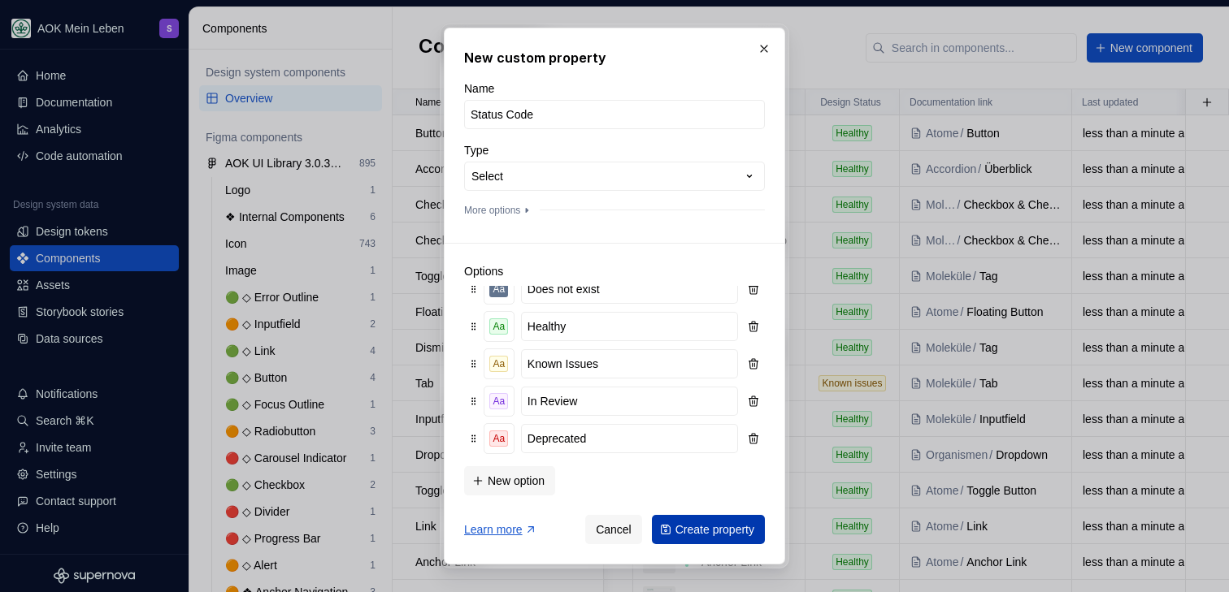
click at [675, 531] on span "Create property" at bounding box center [714, 530] width 79 height 16
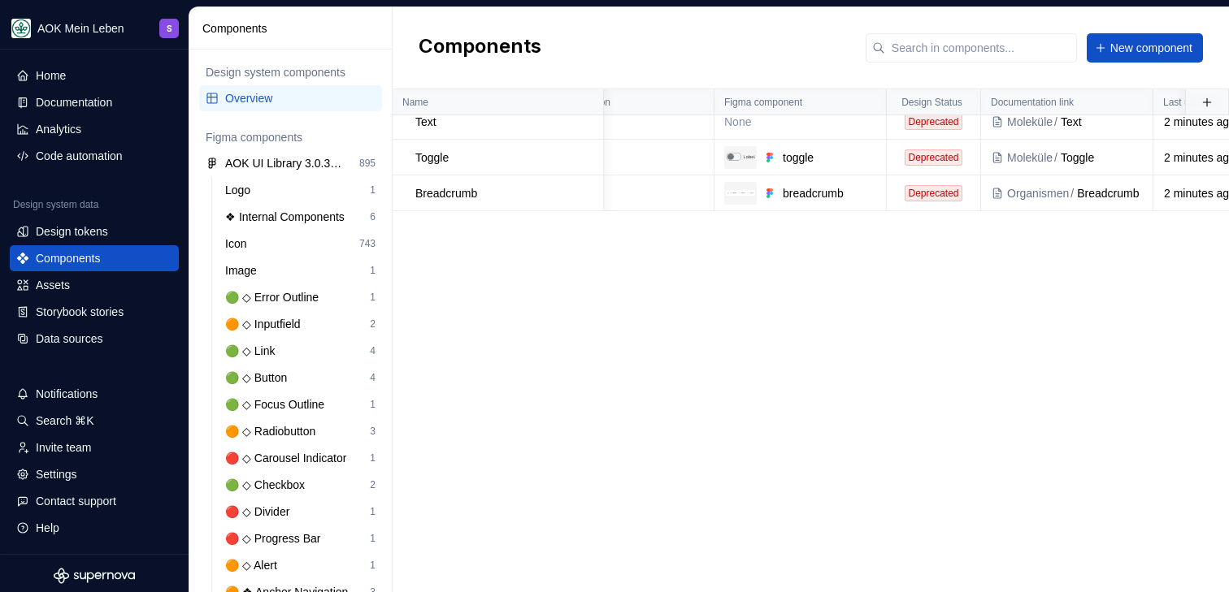
scroll to position [219, 133]
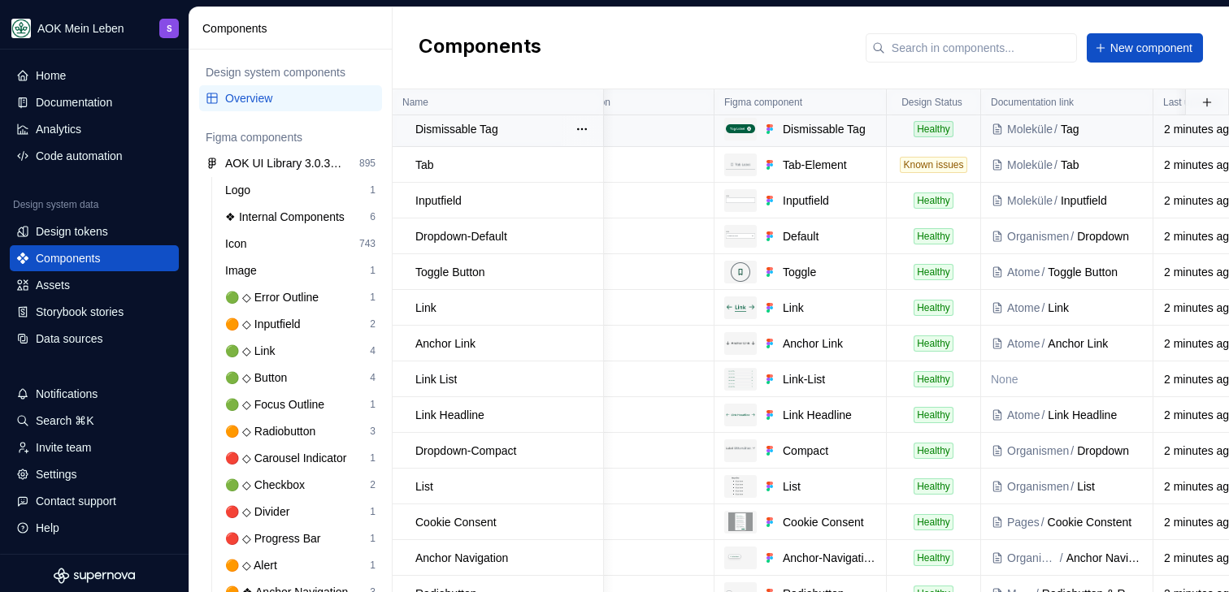
click at [930, 128] on div "Healthy" at bounding box center [933, 129] width 40 height 16
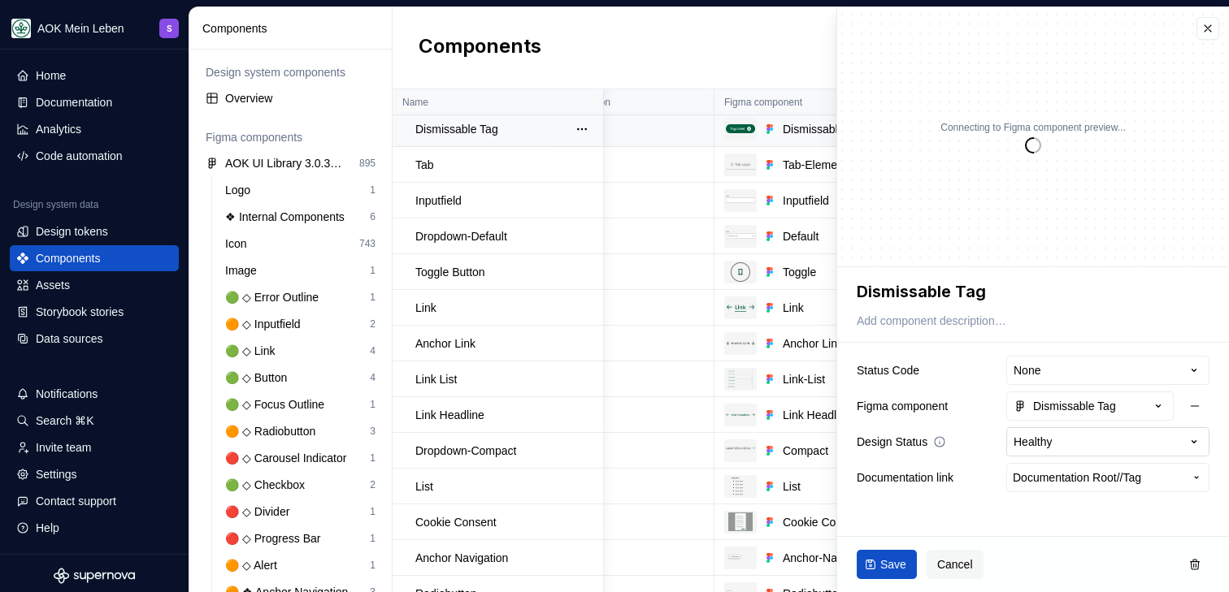
click at [1128, 449] on html "AOK Mein Leben S Home Documentation Analytics Code automation Design system dat…" at bounding box center [614, 296] width 1229 height 592
click at [1138, 297] on textarea "Dismissable Tag" at bounding box center [1029, 291] width 353 height 29
type textarea "*"
